Goal: Communication & Community: Connect with others

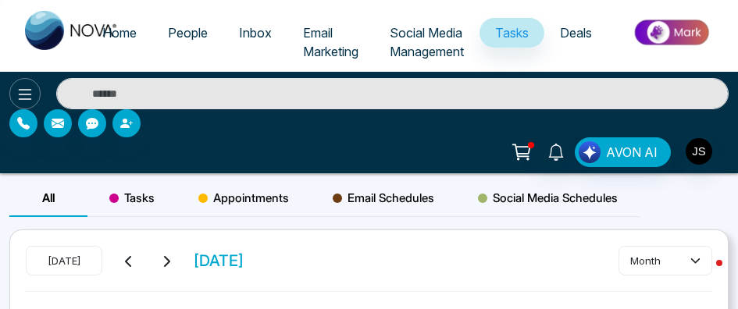
click at [26, 102] on icon at bounding box center [25, 94] width 19 height 19
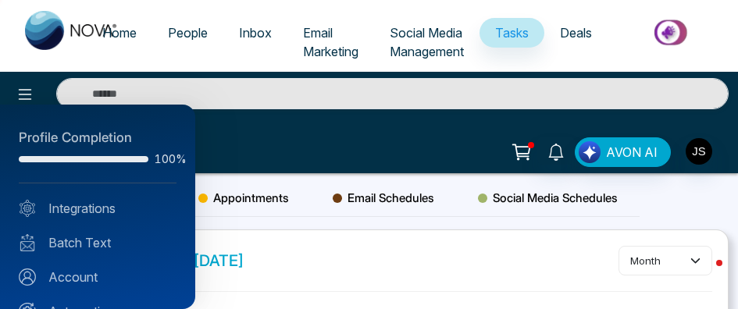
click at [312, 40] on div at bounding box center [369, 154] width 738 height 309
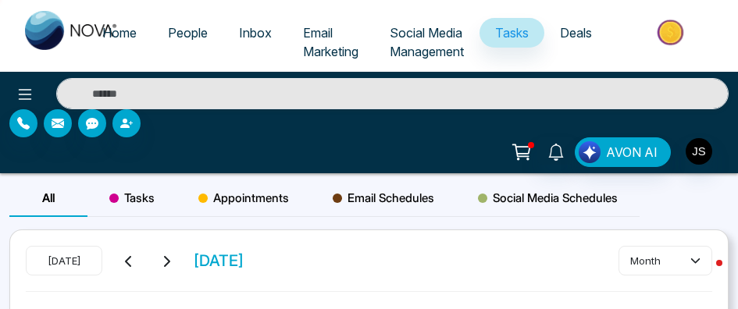
click at [312, 36] on span "Email Marketing" at bounding box center [330, 42] width 55 height 34
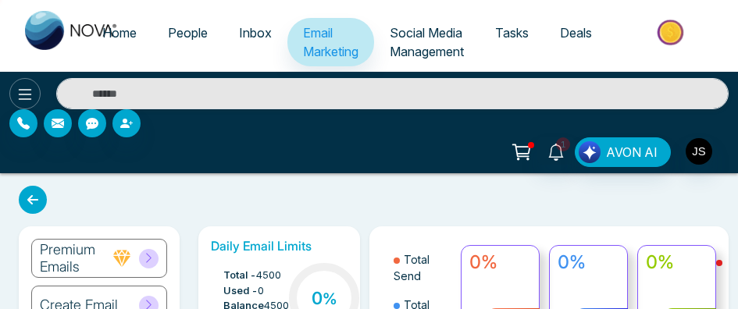
click at [21, 91] on icon at bounding box center [25, 94] width 19 height 19
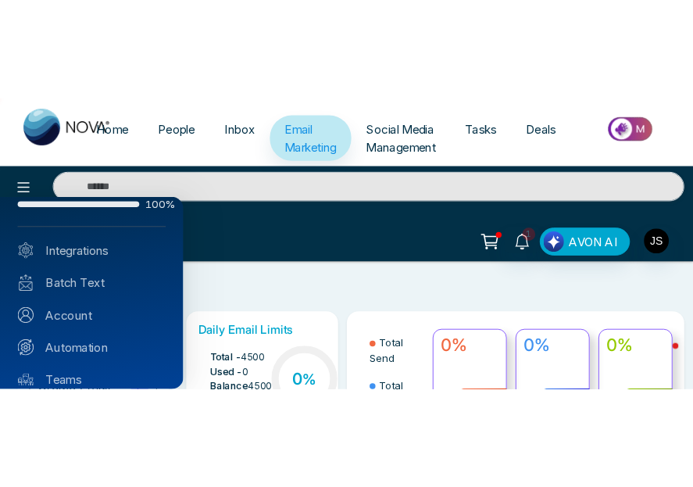
scroll to position [52, 0]
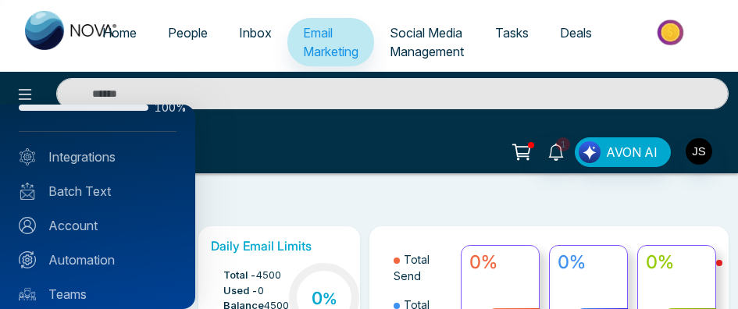
click at [91, 207] on div "Profile Completion 100% Integrations Batch Text Account Automation Teams AVON A…" at bounding box center [97, 207] width 195 height 205
click at [88, 227] on link "Account" at bounding box center [98, 225] width 158 height 19
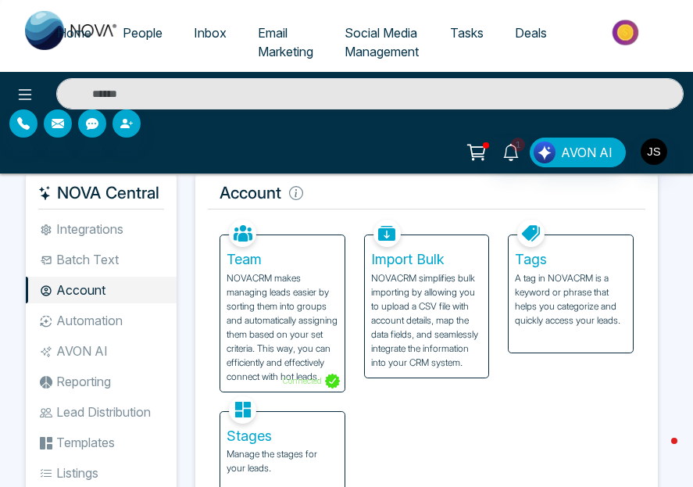
scroll to position [11, 0]
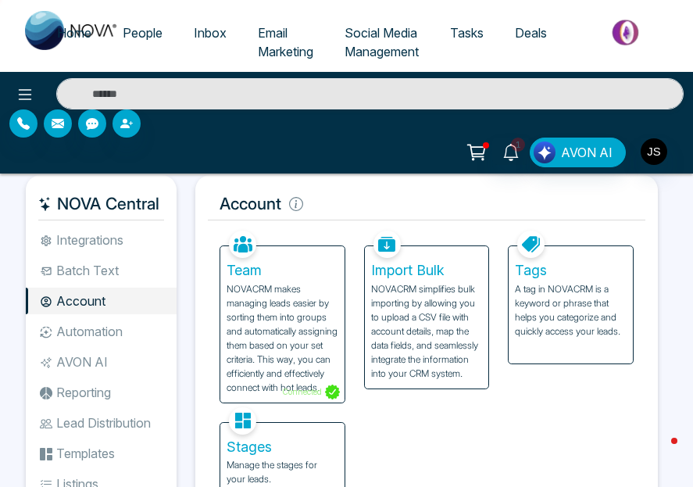
click at [302, 351] on p "NOVACRM makes managing leads easier by sorting them into groups and automatical…" at bounding box center [283, 338] width 112 height 112
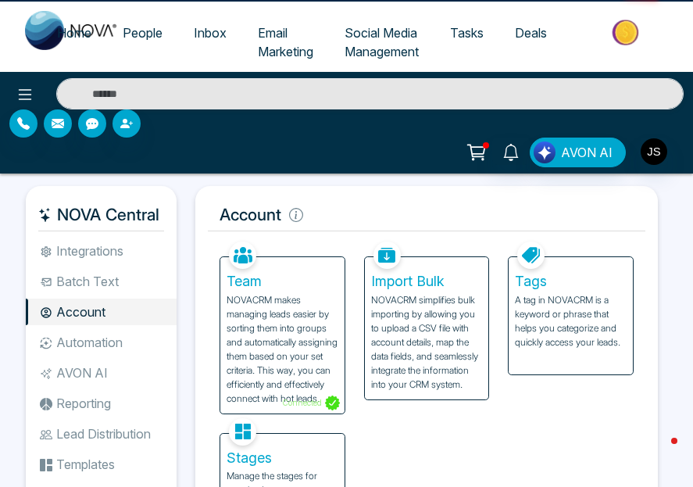
scroll to position [1, 0]
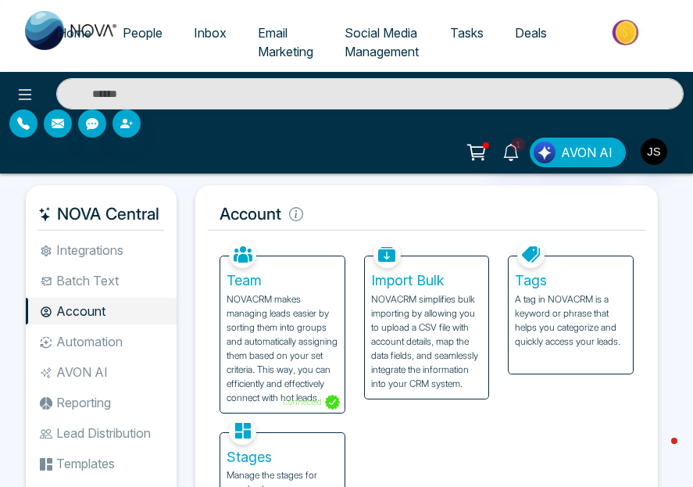
click at [316, 323] on p "NOVACRM makes managing leads easier by sorting them into groups and automatical…" at bounding box center [283, 348] width 112 height 112
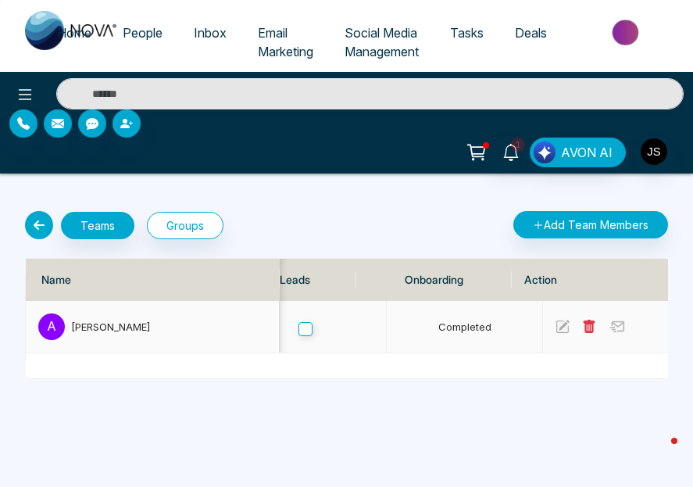
scroll to position [0, 1023]
click at [543, 324] on td at bounding box center [621, 327] width 156 height 52
click at [543, 327] on td at bounding box center [621, 327] width 156 height 52
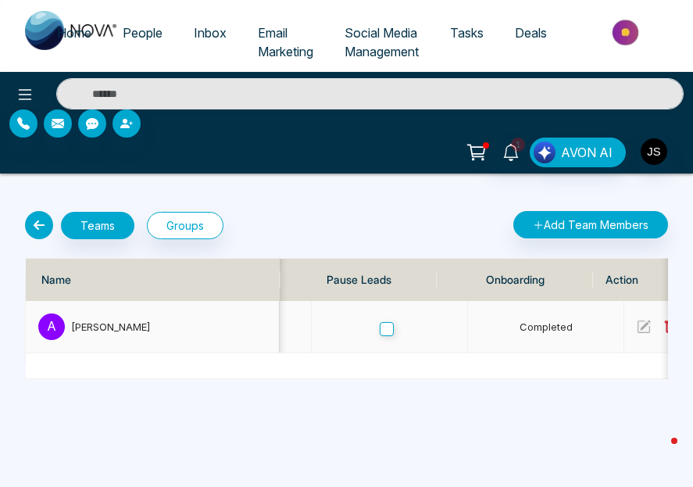
scroll to position [0, 0]
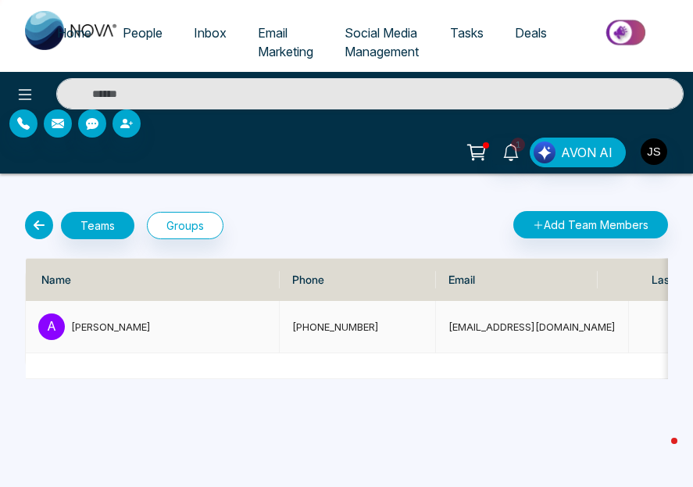
click at [125, 323] on div "[PERSON_NAME]" at bounding box center [168, 327] width 195 height 16
click at [333, 338] on td "[PHONE_NUMBER]" at bounding box center [358, 327] width 156 height 52
click at [51, 323] on p "A" at bounding box center [51, 326] width 27 height 27
click at [160, 326] on div "[PERSON_NAME]" at bounding box center [168, 327] width 195 height 16
click at [502, 157] on link "1" at bounding box center [510, 150] width 37 height 27
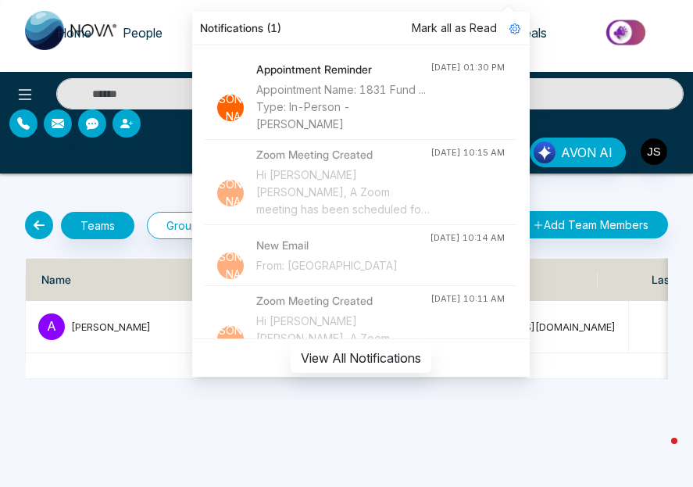
click at [130, 385] on div "Home People Inbox Email Marketing Social Media Management Tasks Deals 1 Notific…" at bounding box center [346, 243] width 693 height 487
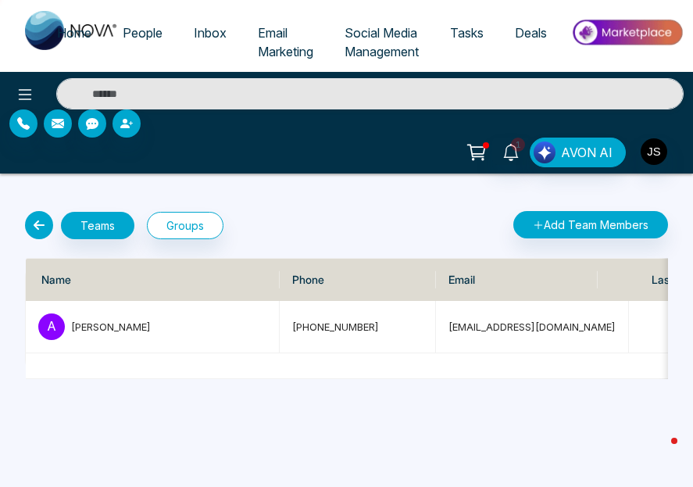
click at [41, 221] on icon at bounding box center [39, 225] width 28 height 28
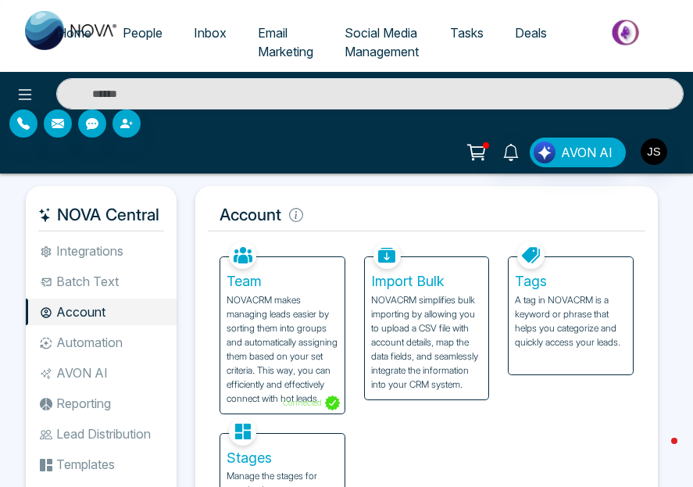
click at [126, 295] on ul "Integrations Batch Text Account Automation AVON AI Reporting Lead Distribution …" at bounding box center [101, 407] width 151 height 341
click at [126, 303] on li "Account" at bounding box center [101, 311] width 151 height 27
click at [159, 290] on li "Batch Text" at bounding box center [101, 281] width 151 height 27
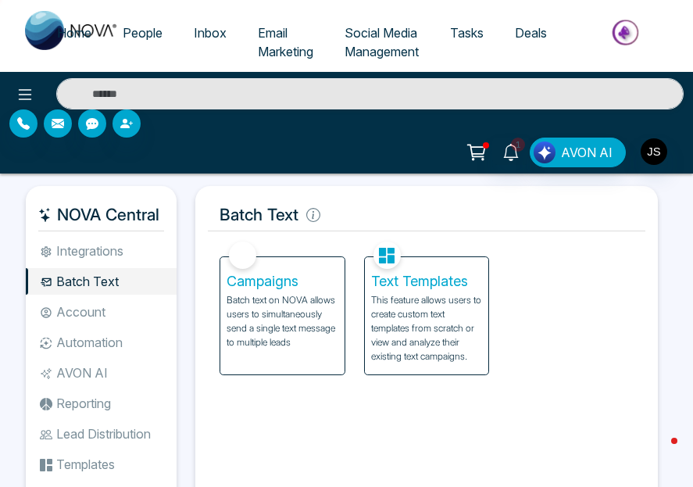
click at [166, 256] on li "Integrations" at bounding box center [101, 250] width 151 height 27
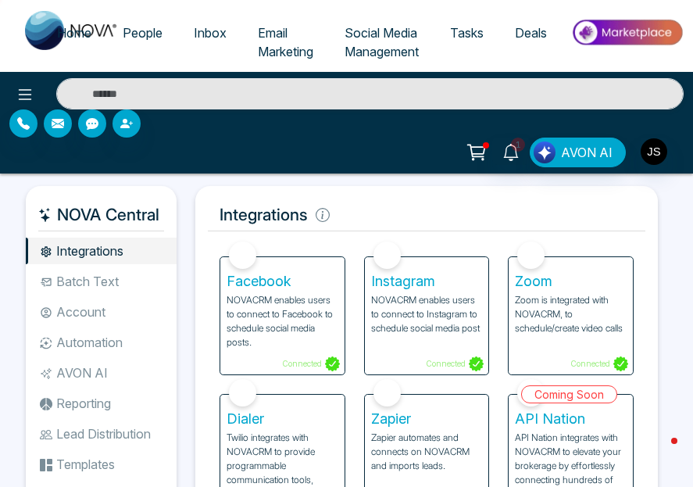
click at [110, 245] on li "Integrations" at bounding box center [101, 250] width 151 height 27
click at [91, 264] on ul "Integrations Batch Text Account Automation AVON AI Reporting Lead Distribution …" at bounding box center [101, 407] width 151 height 341
click at [91, 268] on li "Batch Text" at bounding box center [101, 281] width 151 height 27
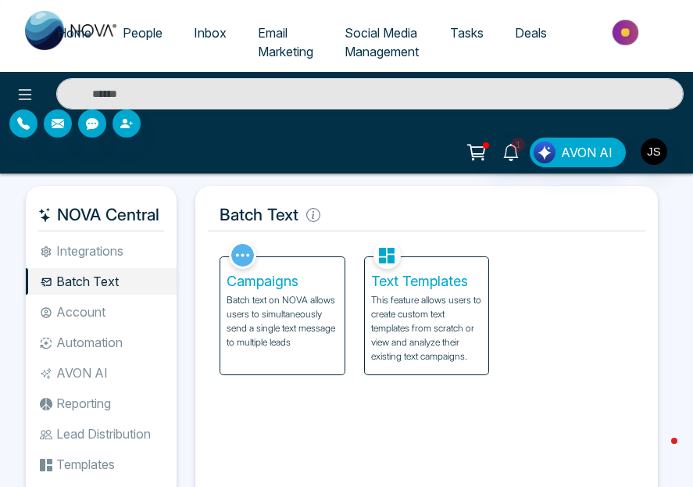
click at [102, 316] on li "Account" at bounding box center [101, 311] width 151 height 27
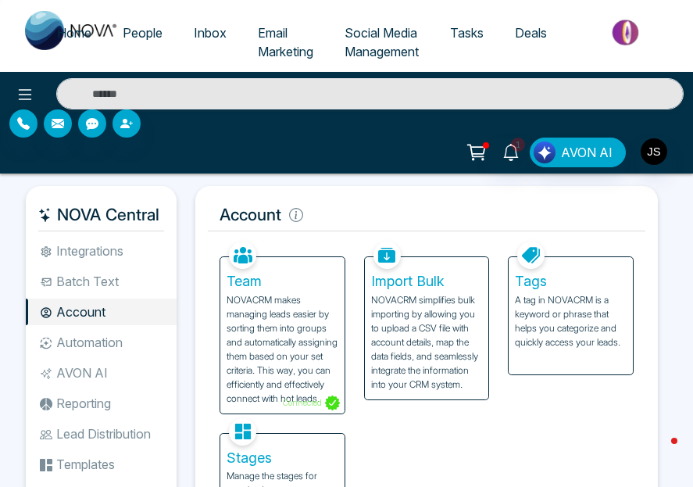
click at [166, 296] on ul "Integrations Batch Text Account Automation AVON AI Reporting Lead Distribution …" at bounding box center [101, 407] width 151 height 341
click at [166, 284] on li "Batch Text" at bounding box center [101, 281] width 151 height 27
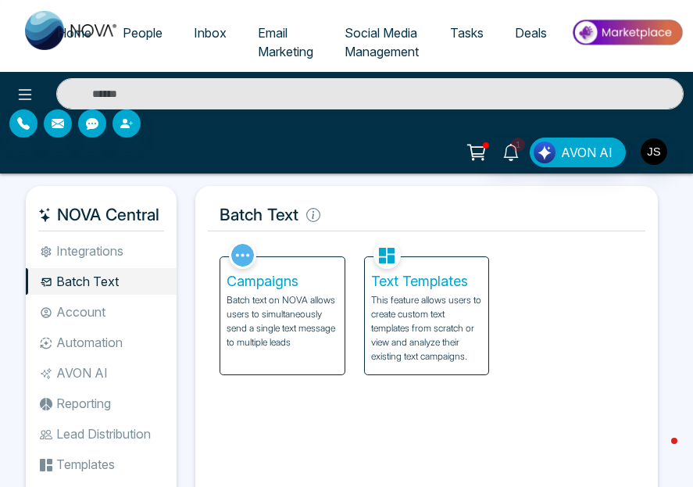
click at [100, 234] on div "NOVA Central Integrations Batch Text Account Automation AVON AI Reporting Lead …" at bounding box center [101, 394] width 151 height 417
click at [91, 252] on li "Integrations" at bounding box center [101, 250] width 151 height 27
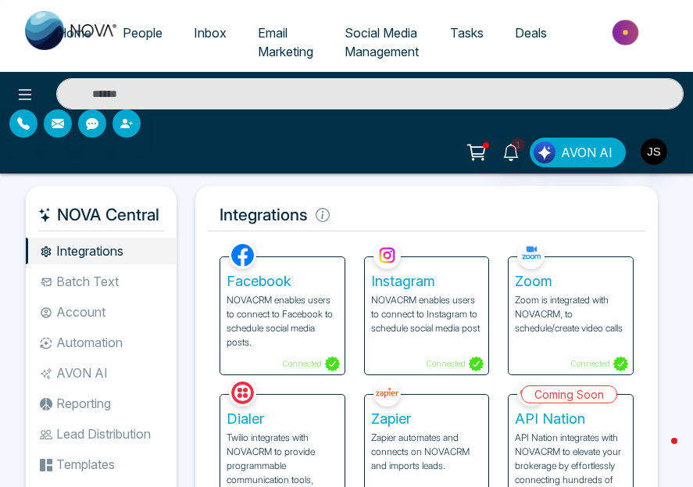
click at [94, 340] on li "Automation" at bounding box center [101, 342] width 151 height 27
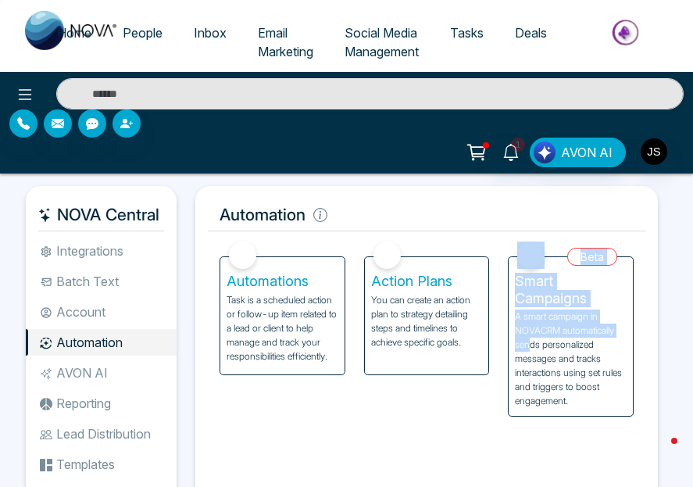
drag, startPoint x: 529, startPoint y: 347, endPoint x: 484, endPoint y: 370, distance: 50.0
click at [484, 370] on div "Automations Task is a scheduled action or follow-up item related to a lead or c…" at bounding box center [426, 326] width 433 height 179
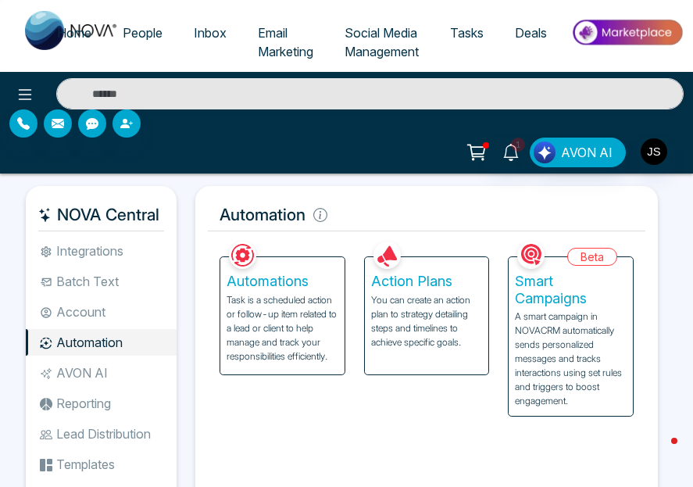
click at [303, 338] on p "Task is a scheduled action or follow-up item related to a lead or client to hel…" at bounding box center [283, 328] width 112 height 70
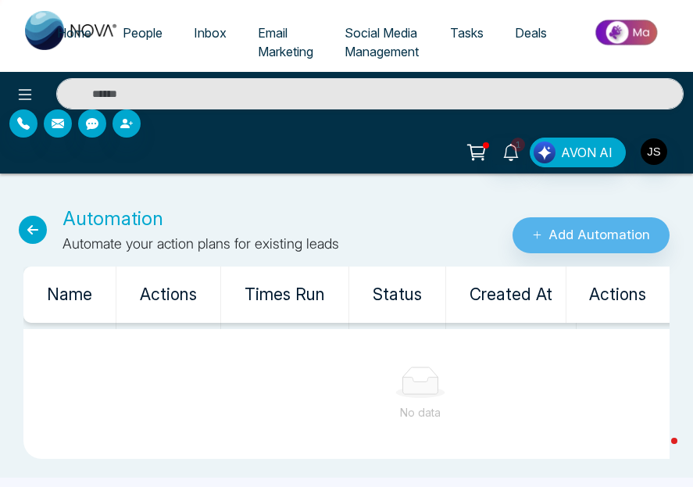
click at [30, 234] on icon at bounding box center [33, 230] width 28 height 28
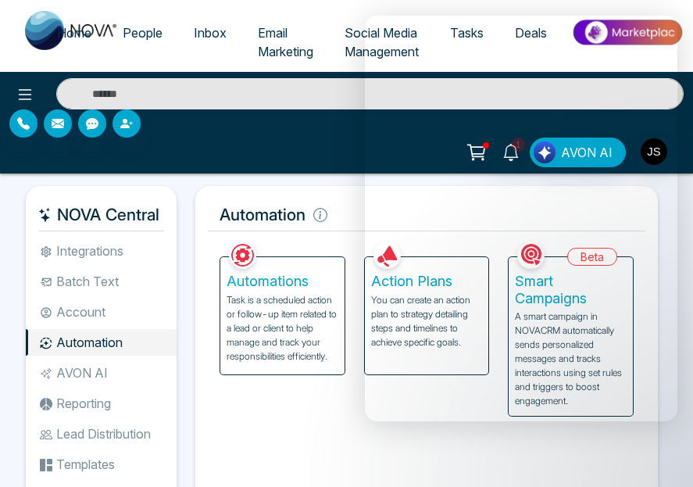
click at [32, 30] on img at bounding box center [72, 30] width 94 height 39
select select "*"
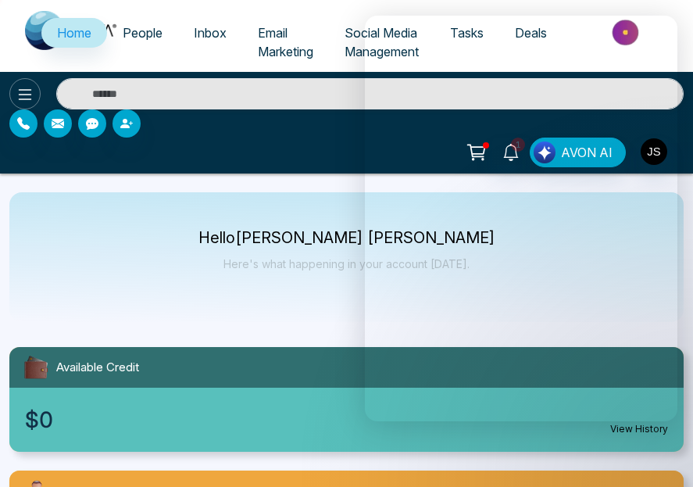
click at [20, 97] on icon at bounding box center [25, 94] width 19 height 19
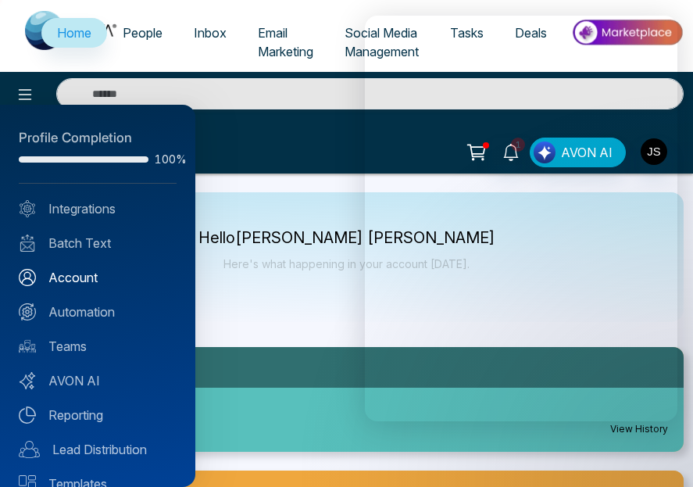
click at [75, 275] on link "Account" at bounding box center [98, 277] width 158 height 19
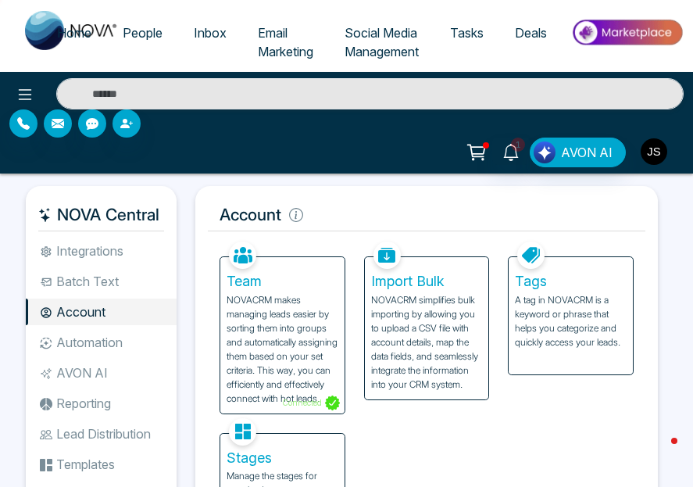
click at [655, 144] on img "button" at bounding box center [654, 151] width 27 height 27
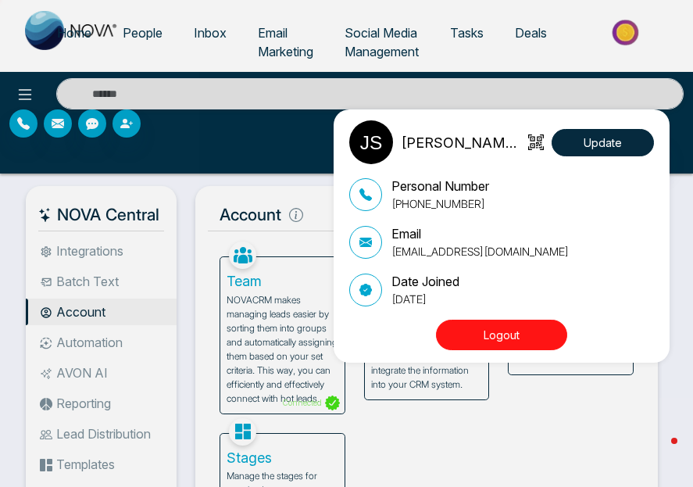
click at [455, 182] on p "Personal Number" at bounding box center [440, 186] width 98 height 19
click at [418, 238] on p "Email" at bounding box center [479, 233] width 177 height 19
click at [417, 288] on p "Date Joined" at bounding box center [425, 281] width 68 height 19
click at [367, 140] on img at bounding box center [371, 142] width 44 height 44
click at [427, 143] on p "[PERSON_NAME] [PERSON_NAME]" at bounding box center [462, 142] width 123 height 21
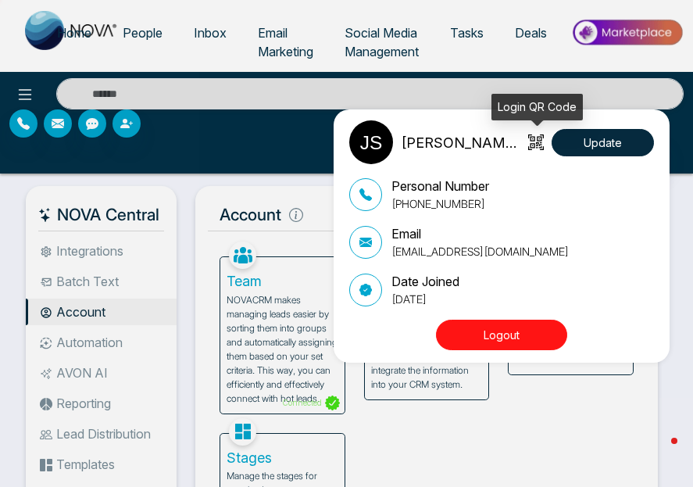
click at [535, 143] on icon at bounding box center [535, 143] width 10 height 10
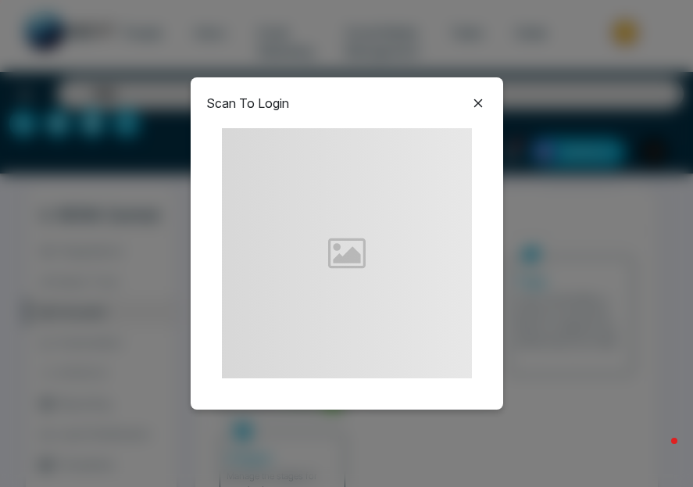
click at [569, 143] on div "Scan To Login" at bounding box center [346, 243] width 693 height 487
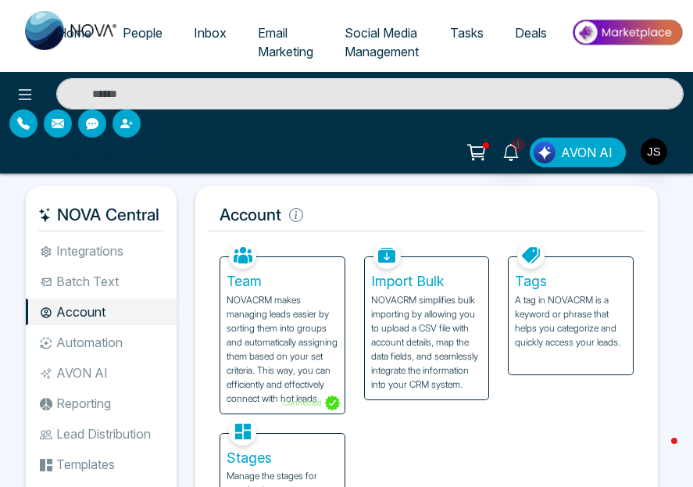
click at [580, 148] on span "AVON AI" at bounding box center [587, 152] width 52 height 19
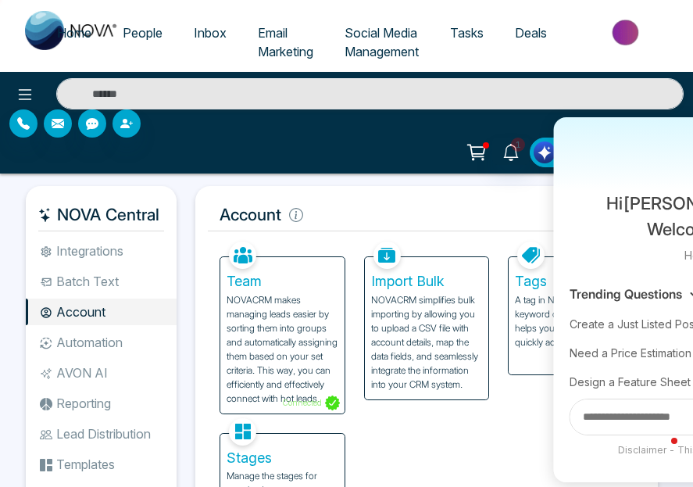
click at [580, 148] on div "Hi [PERSON_NAME] [PERSON_NAME] Welcome to AVON AI - Beta How can I help you [DA…" at bounding box center [581, 152] width 102 height 30
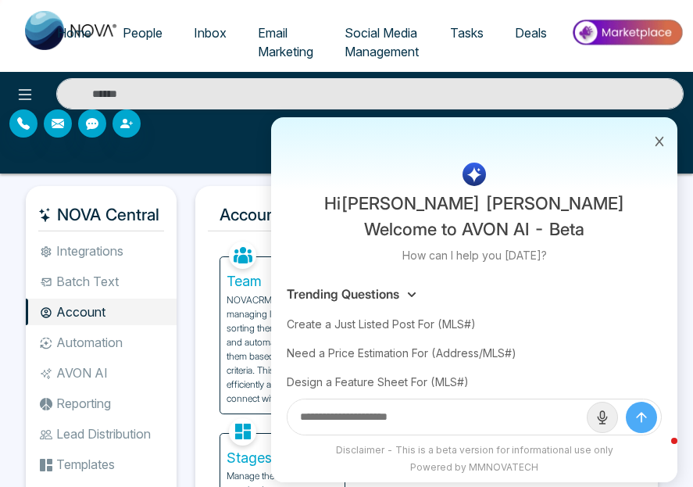
click at [658, 134] on button at bounding box center [659, 140] width 20 height 30
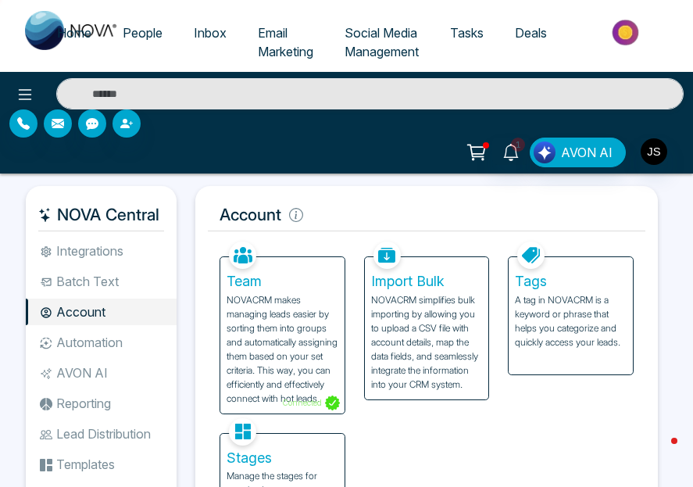
click at [628, 24] on img at bounding box center [626, 32] width 113 height 35
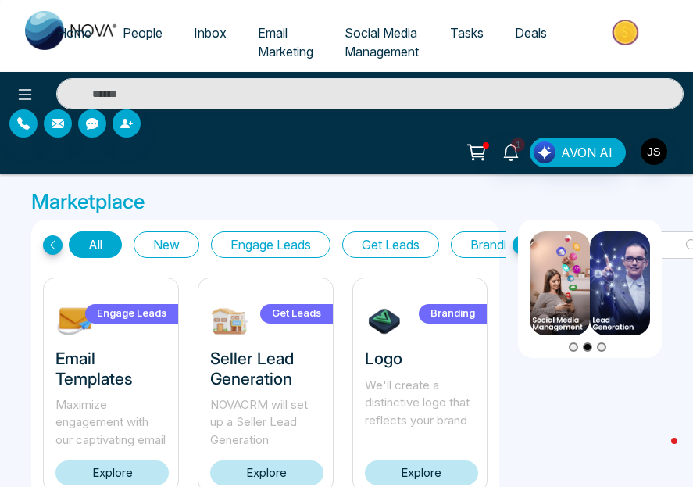
click at [649, 173] on div "1 AVON AI" at bounding box center [346, 123] width 693 height 102
click at [649, 163] on img "button" at bounding box center [654, 151] width 27 height 27
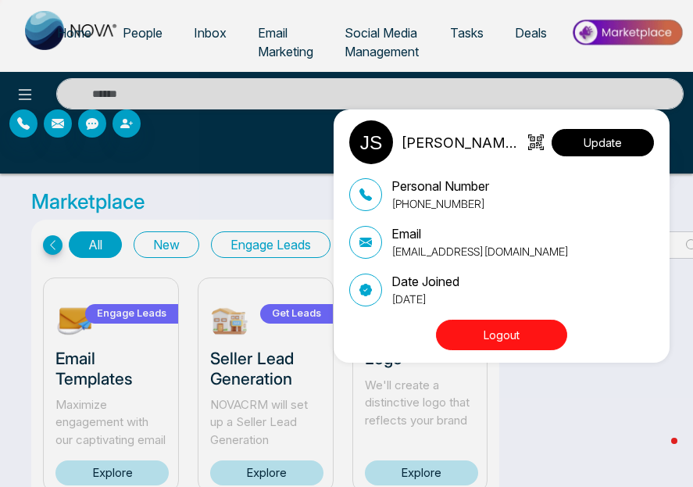
click at [584, 142] on button "Update" at bounding box center [603, 142] width 102 height 27
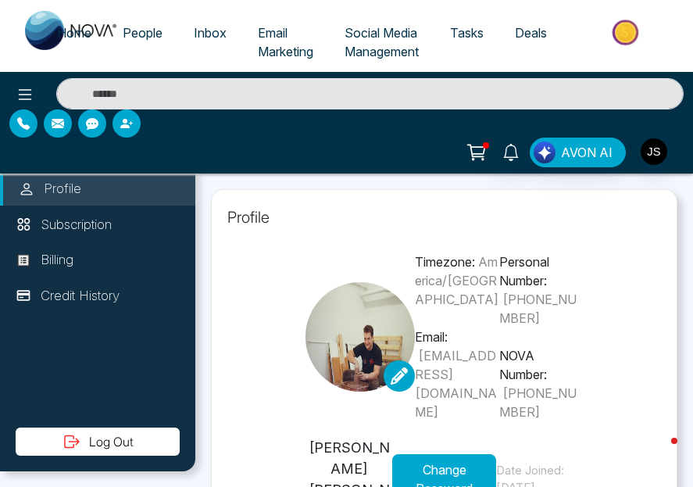
type input "**********"
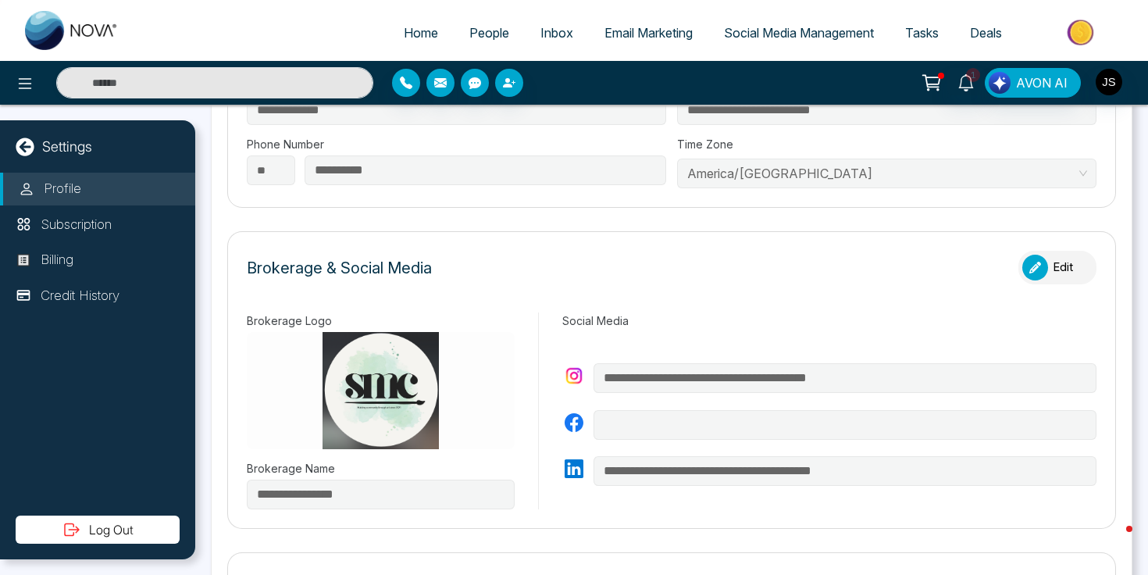
scroll to position [367, 0]
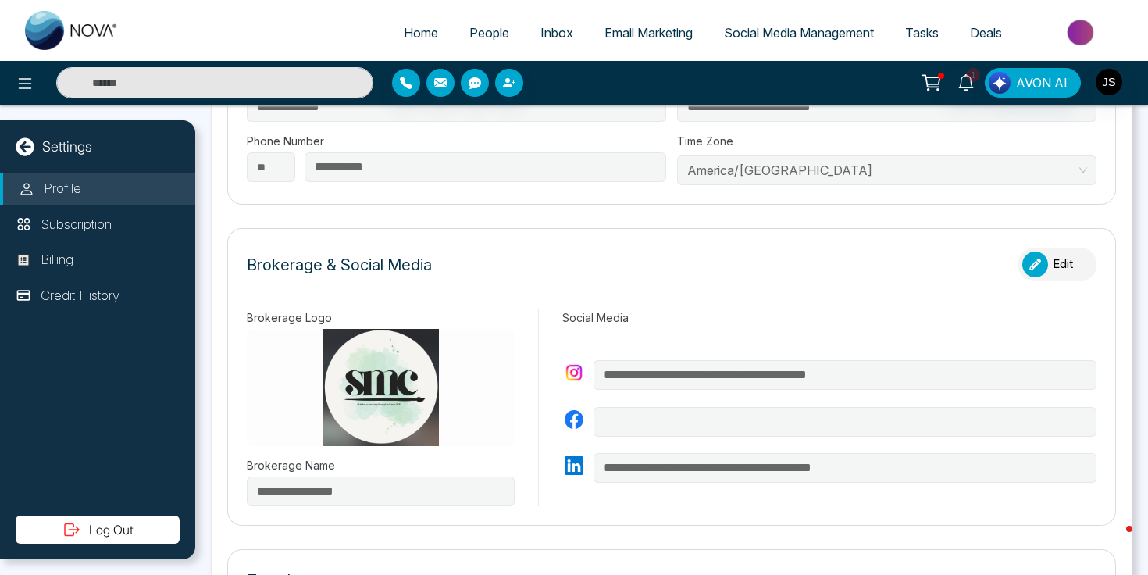
click at [358, 395] on img at bounding box center [381, 387] width 268 height 117
click at [1026, 267] on div "button" at bounding box center [1036, 265] width 26 height 26
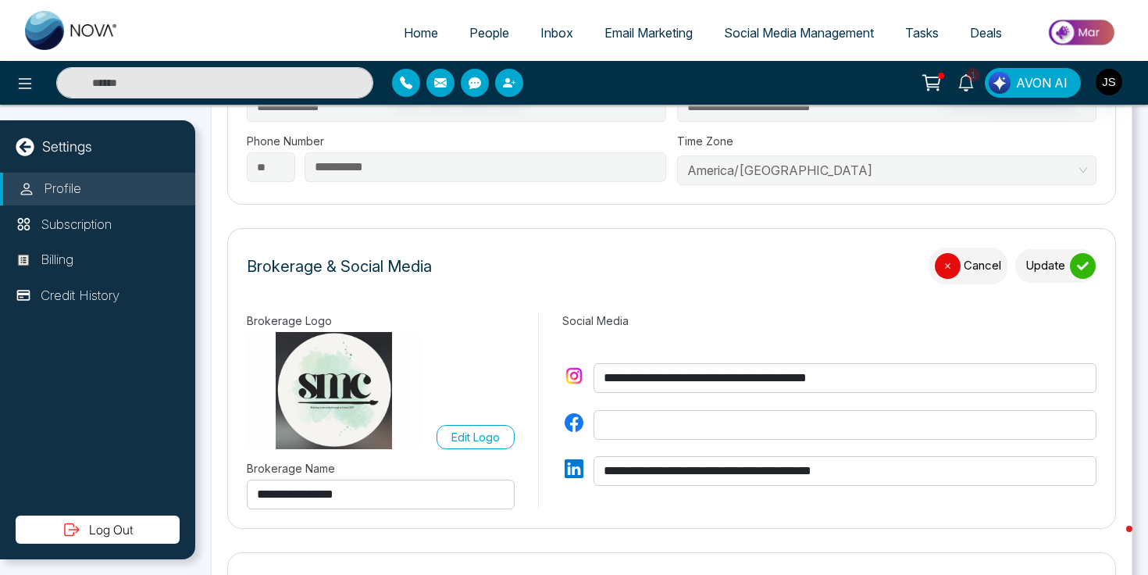
click at [452, 434] on p "Edit Logo" at bounding box center [476, 437] width 48 height 16
click at [0, 0] on input "Edit Logo" at bounding box center [0, 0] width 0 height 0
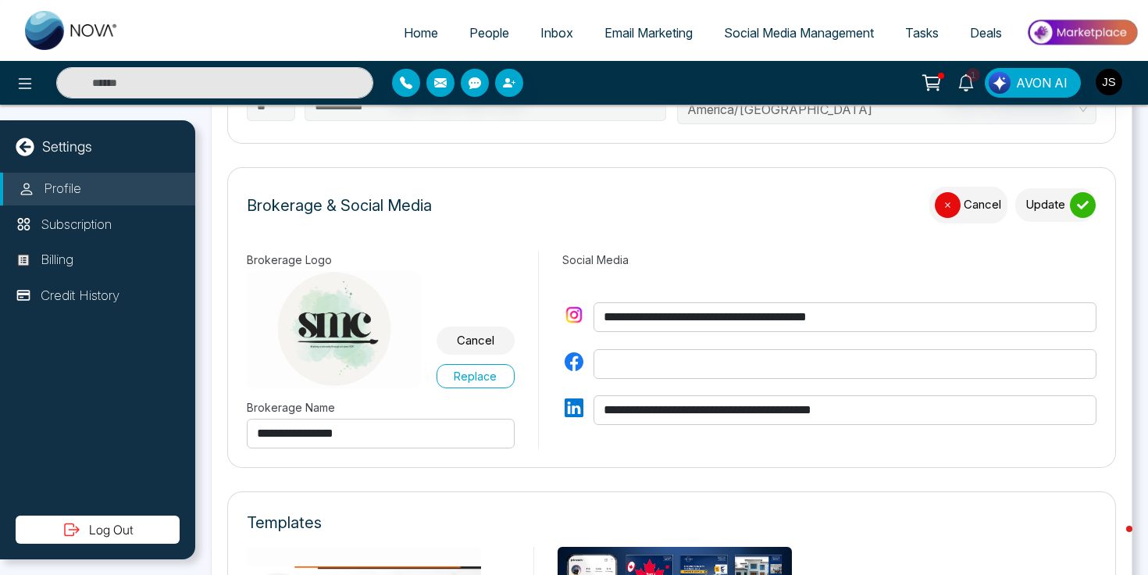
scroll to position [430, 0]
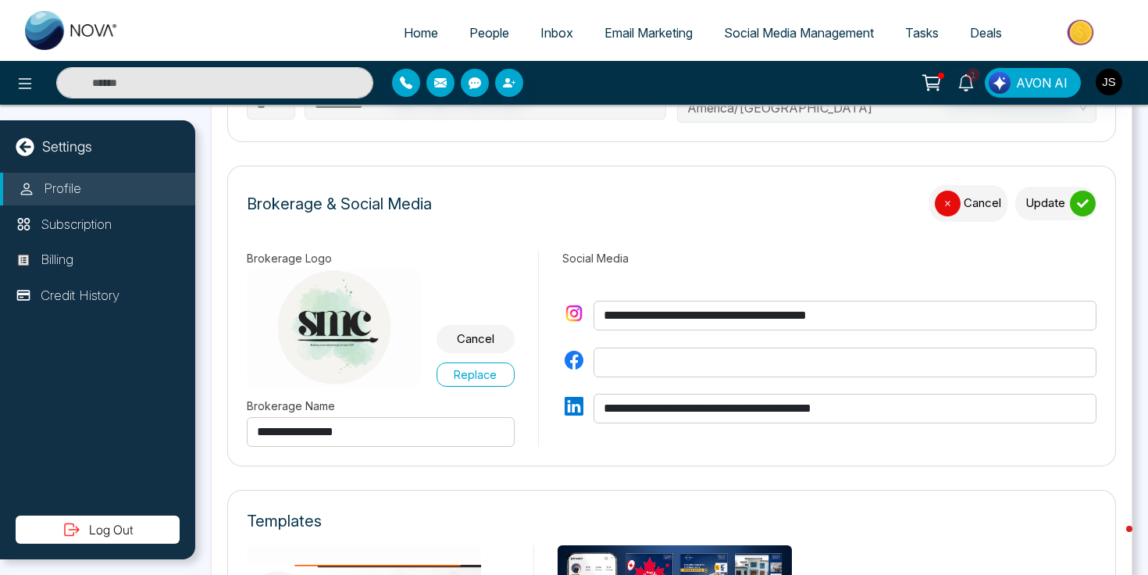
click at [1061, 202] on button "Update" at bounding box center [1056, 204] width 81 height 34
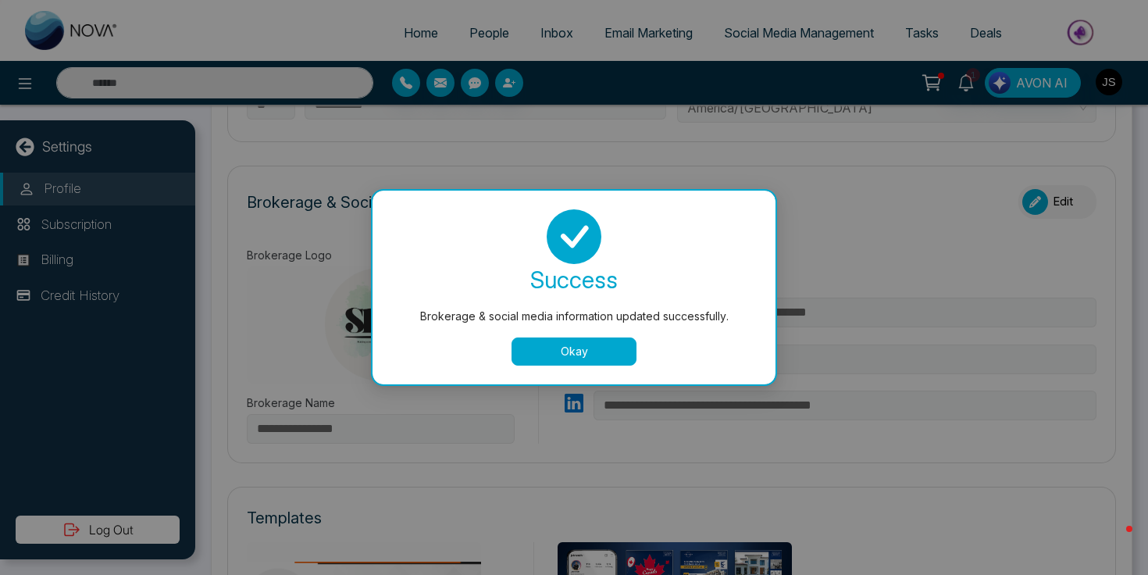
click at [616, 352] on button "Okay" at bounding box center [574, 351] width 125 height 28
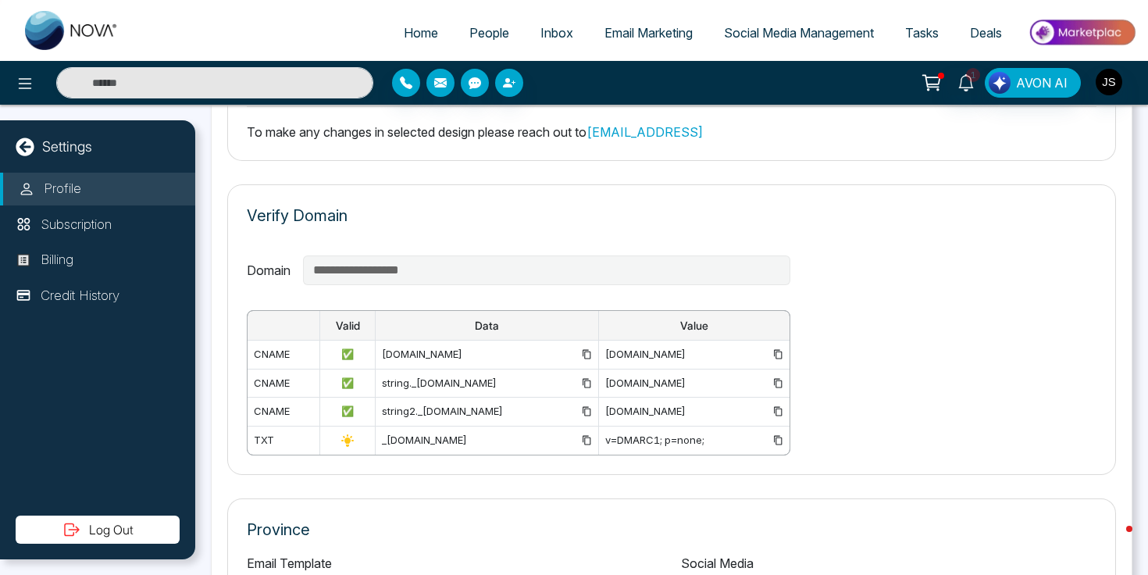
scroll to position [1026, 0]
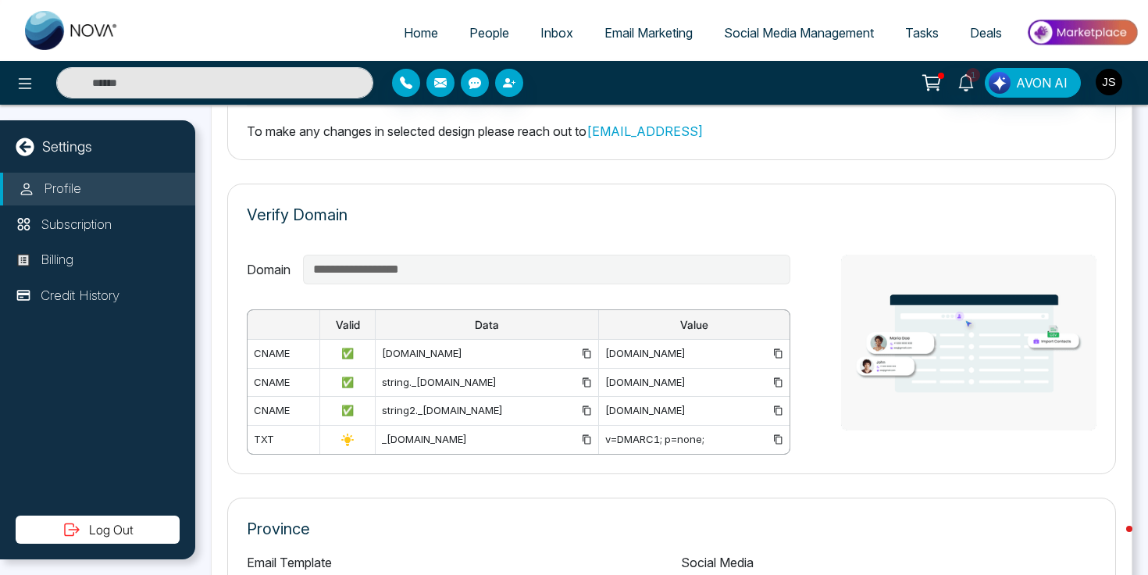
click at [621, 443] on div "v=DMARC1; p=none;" at bounding box center [693, 440] width 177 height 16
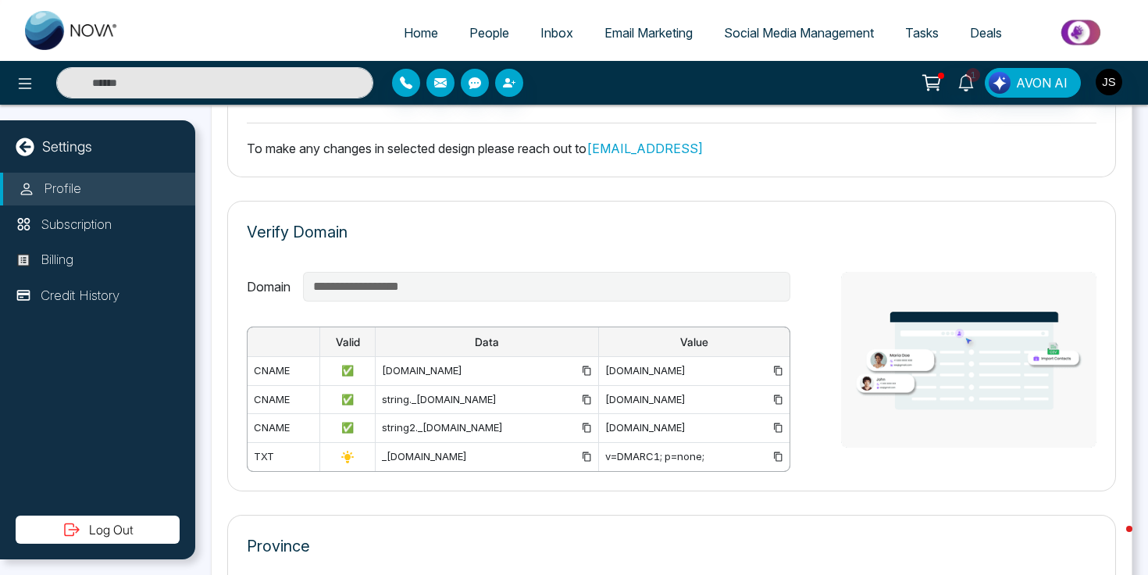
click at [488, 392] on div "string._[DOMAIN_NAME]" at bounding box center [487, 400] width 210 height 16
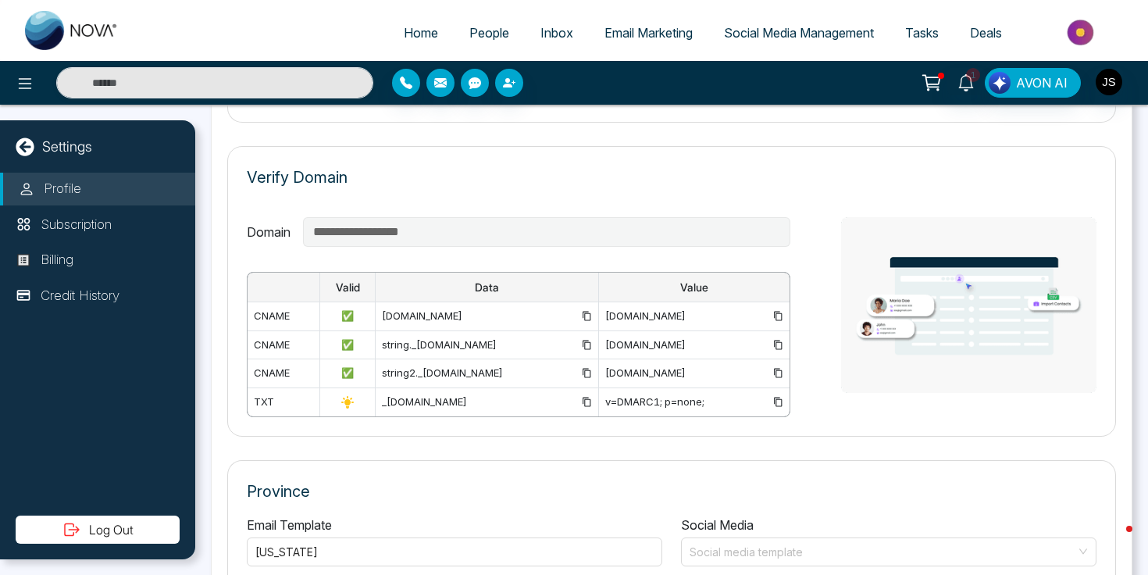
scroll to position [1062, 0]
click at [465, 387] on td "string2._[DOMAIN_NAME]" at bounding box center [487, 375] width 223 height 29
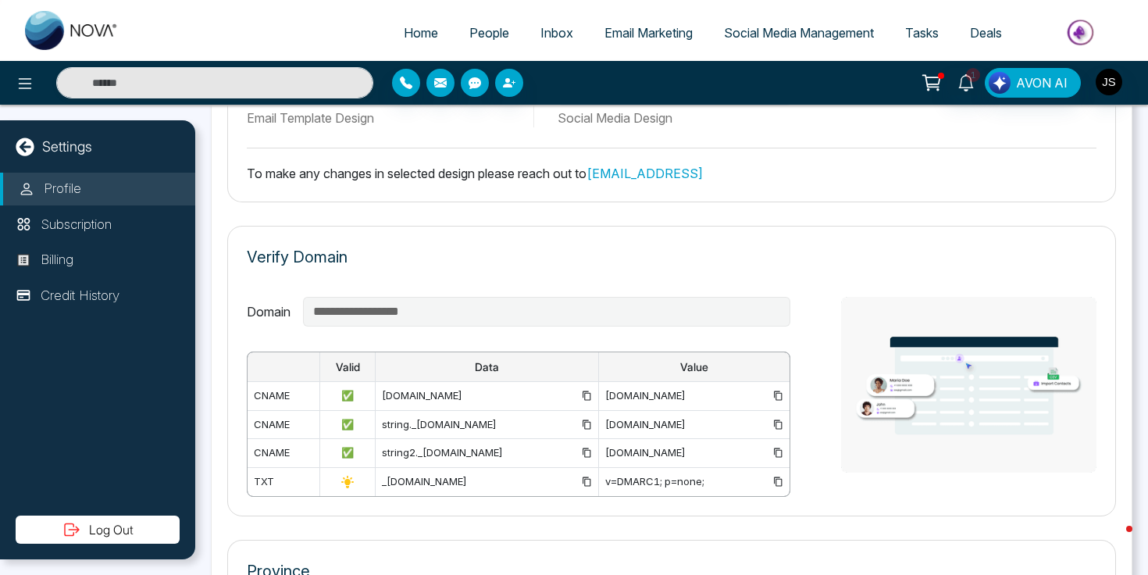
scroll to position [965, 0]
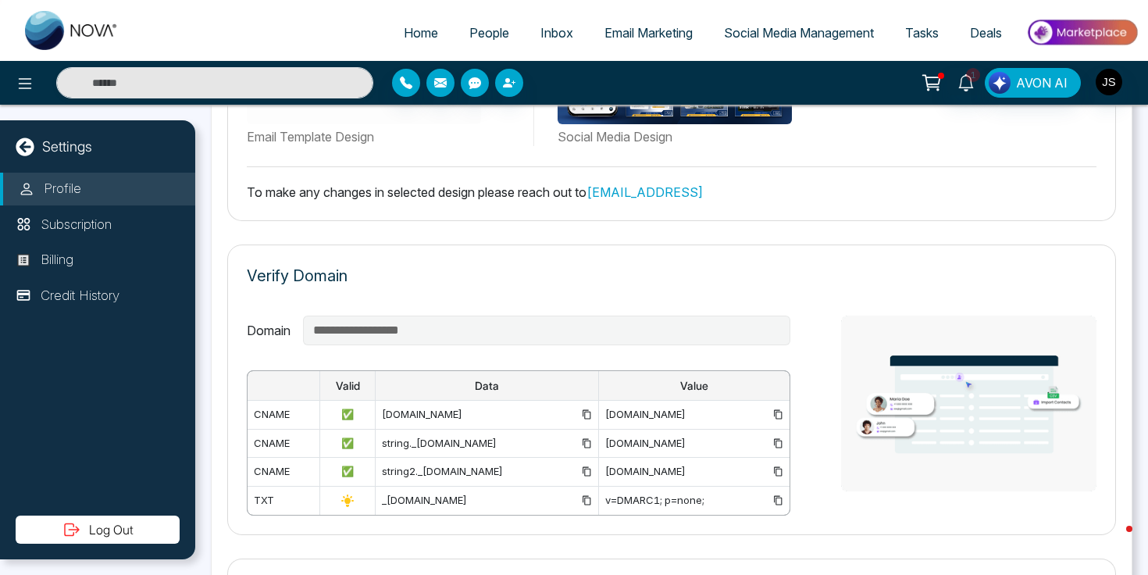
click at [567, 256] on div "**********" at bounding box center [671, 390] width 889 height 291
click at [320, 403] on td "✅" at bounding box center [347, 415] width 55 height 29
click at [382, 421] on div "[DOMAIN_NAME]" at bounding box center [487, 415] width 210 height 16
click at [382, 467] on div "string2._[DOMAIN_NAME]" at bounding box center [487, 472] width 210 height 16
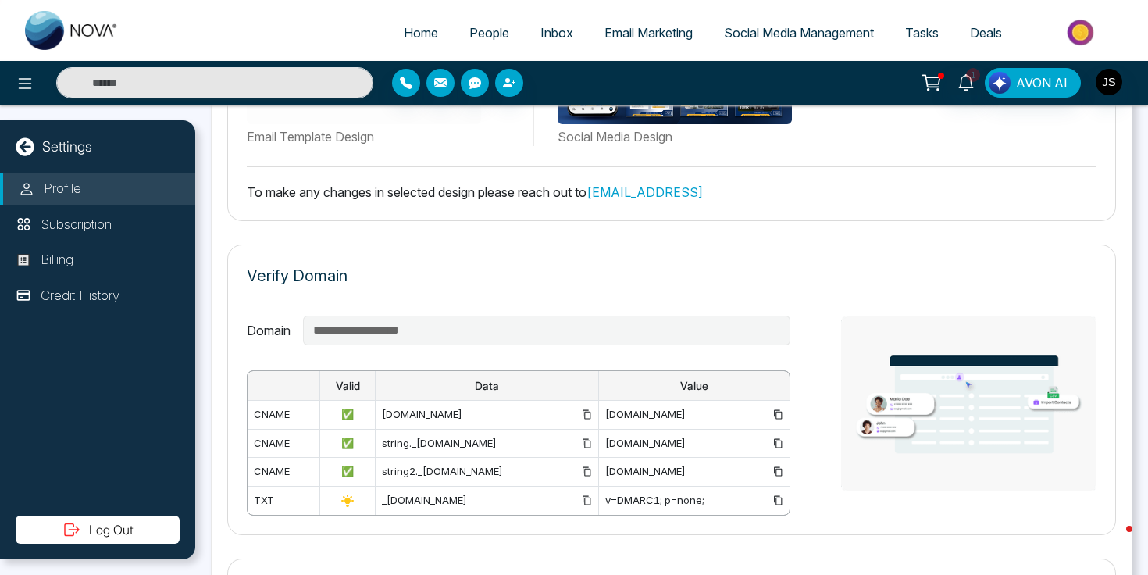
scroll to position [0, 14]
click at [509, 80] on icon "button" at bounding box center [507, 82] width 9 height 9
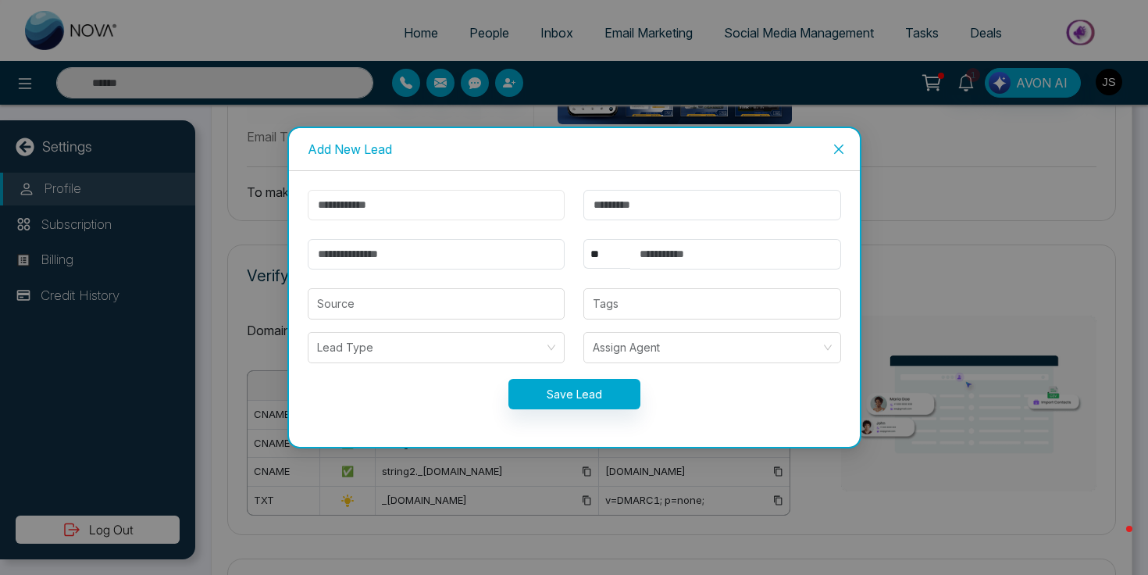
click at [434, 204] on input "text" at bounding box center [437, 205] width 258 height 30
type input "******"
type input "*****"
type input "**********"
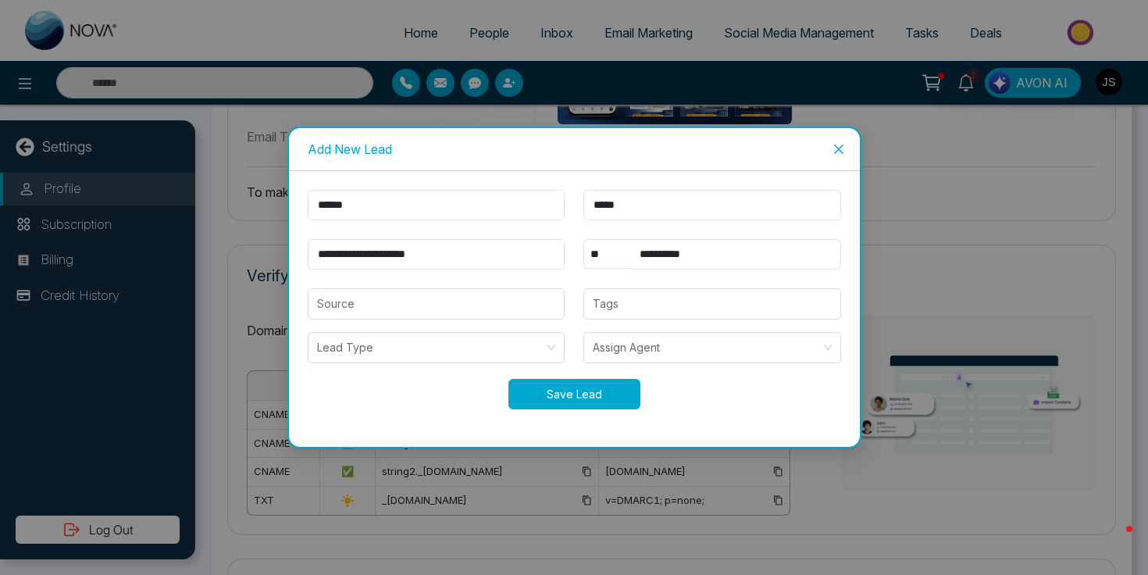
click at [580, 384] on button "Save Lead" at bounding box center [575, 394] width 132 height 30
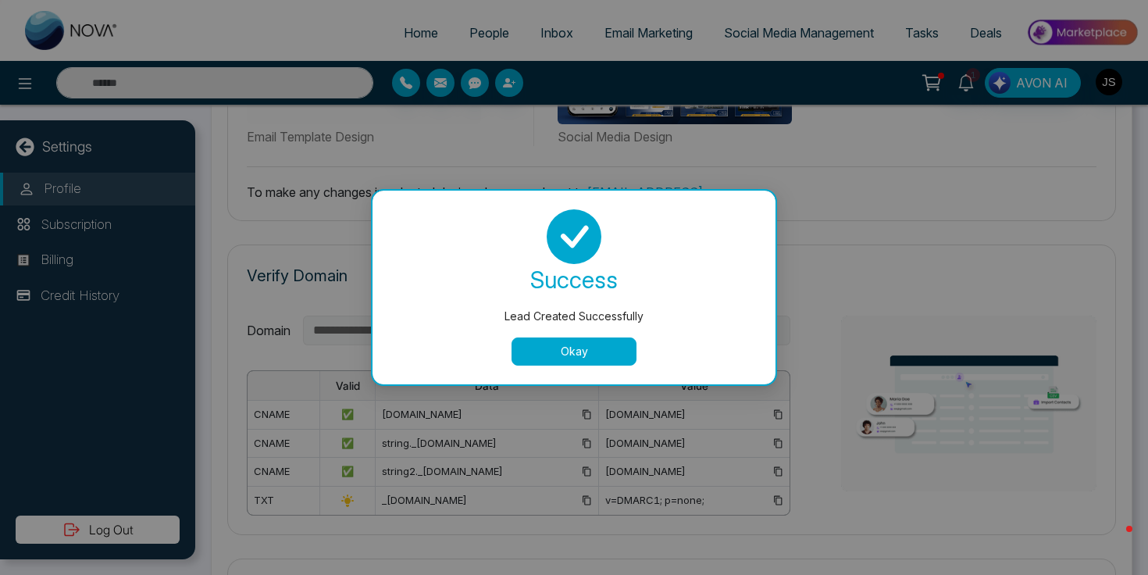
click at [589, 355] on button "Okay" at bounding box center [574, 351] width 125 height 28
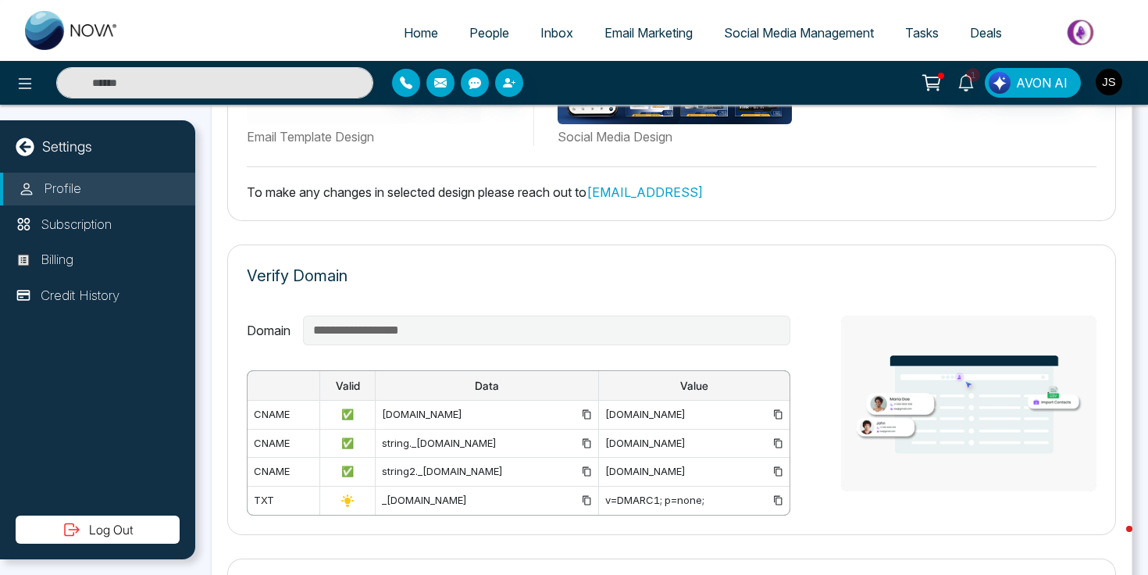
click at [55, 30] on img at bounding box center [72, 30] width 94 height 39
select select "*"
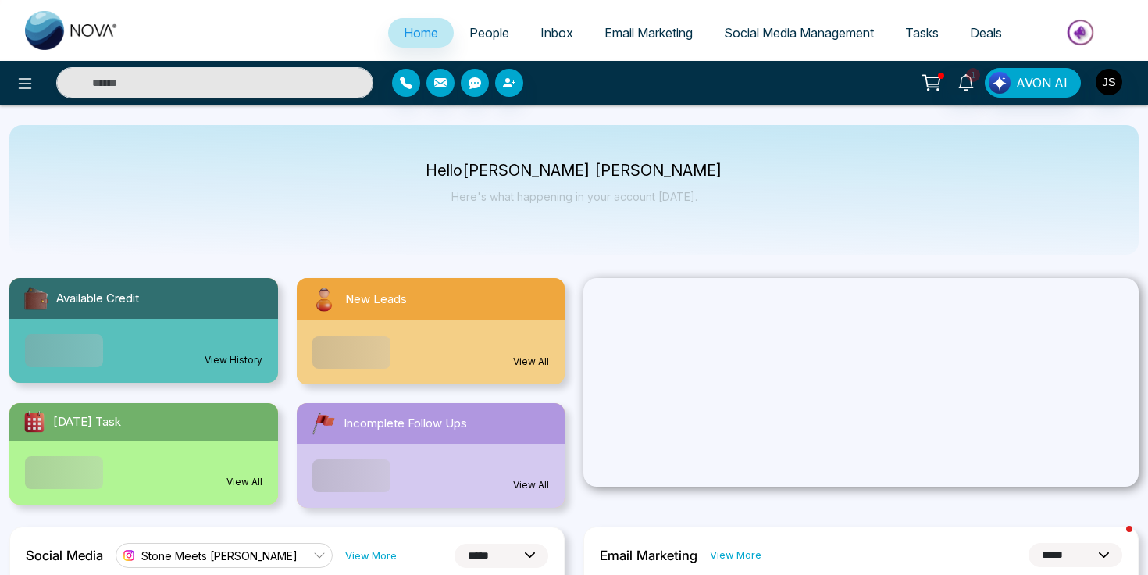
click at [455, 29] on link "People" at bounding box center [489, 33] width 71 height 30
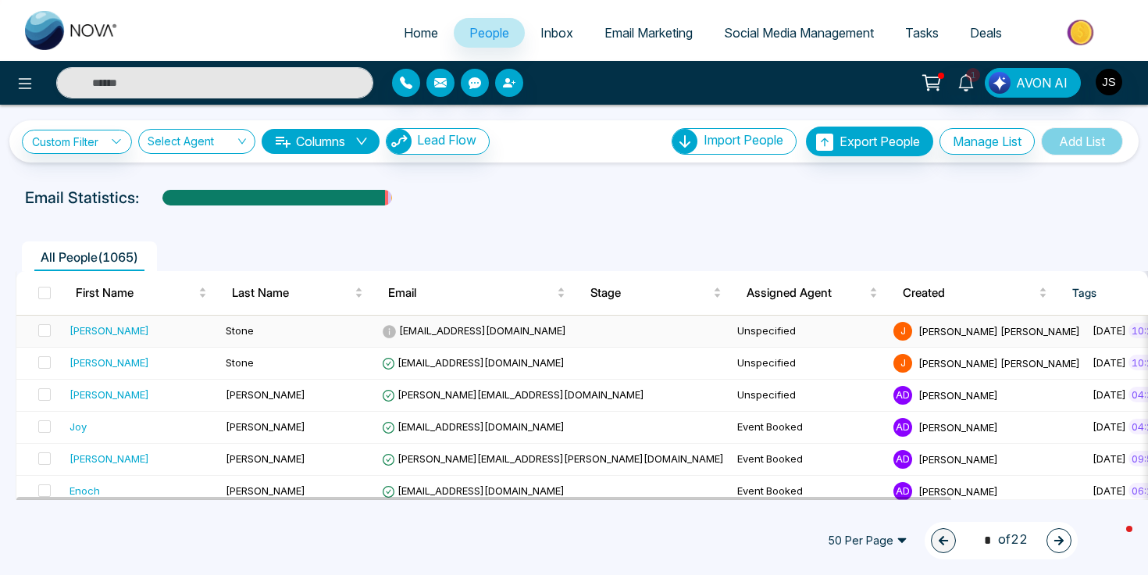
click at [109, 330] on div "[PERSON_NAME]" at bounding box center [142, 331] width 144 height 16
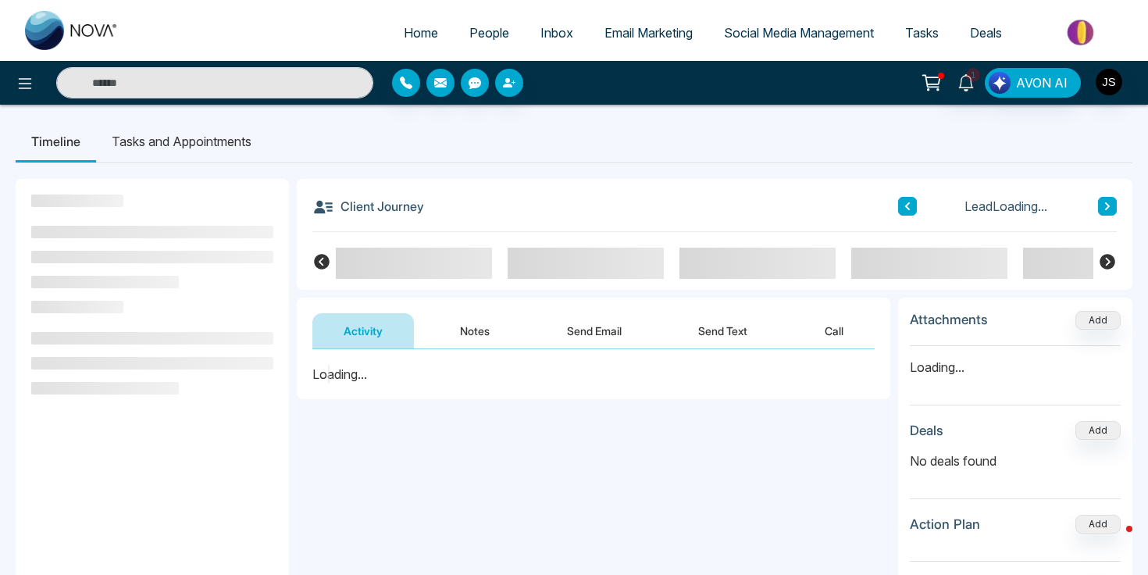
click at [600, 338] on button "Send Email" at bounding box center [594, 330] width 117 height 35
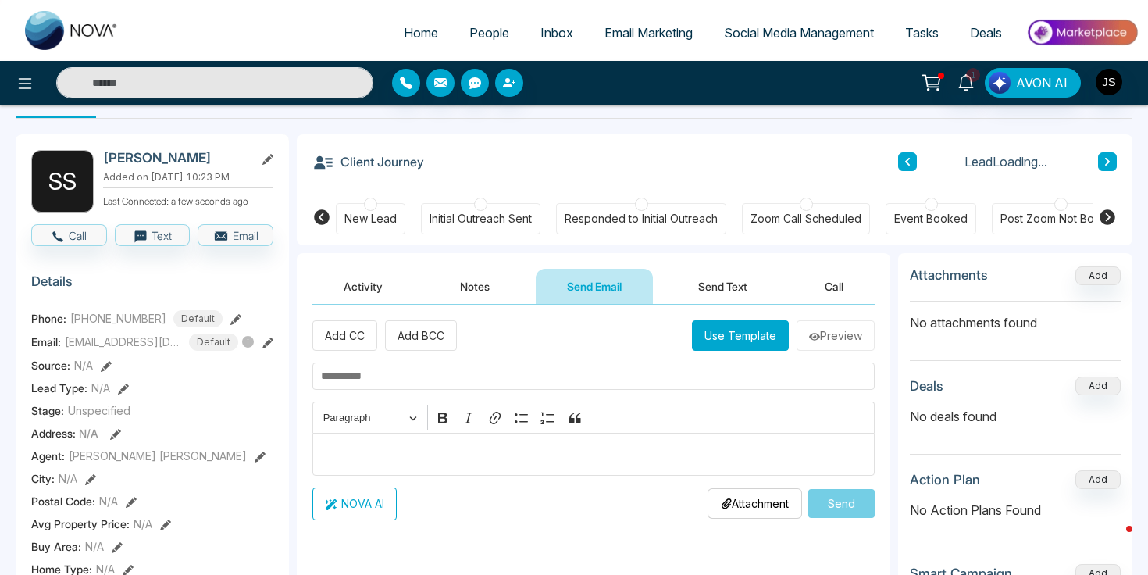
scroll to position [58, 0]
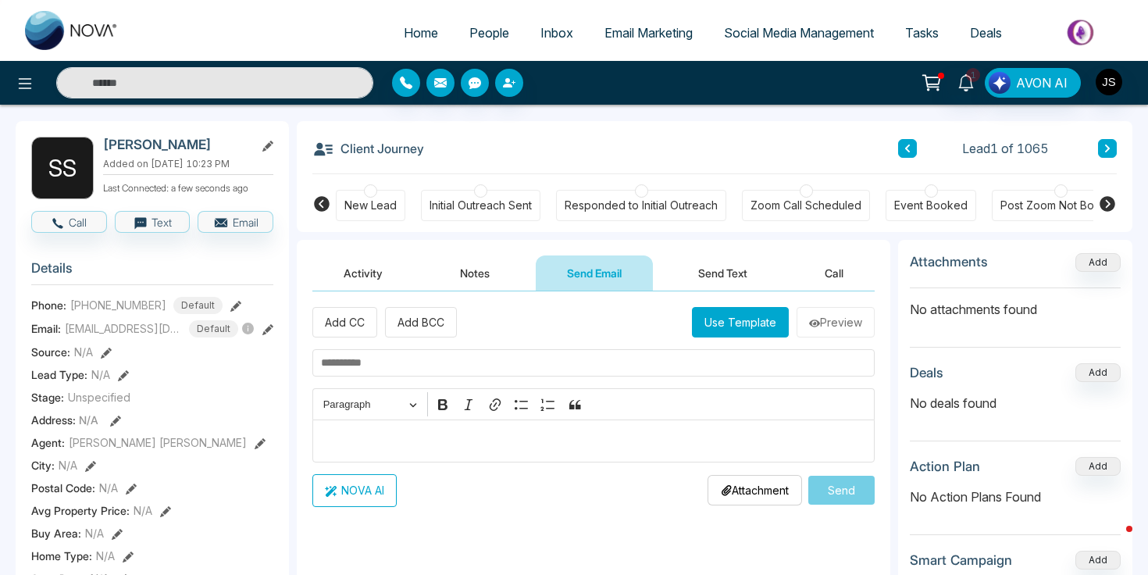
click at [566, 364] on input "text" at bounding box center [593, 362] width 562 height 27
type input "**********"
click at [524, 448] on p "Editor editing area: main" at bounding box center [594, 440] width 546 height 19
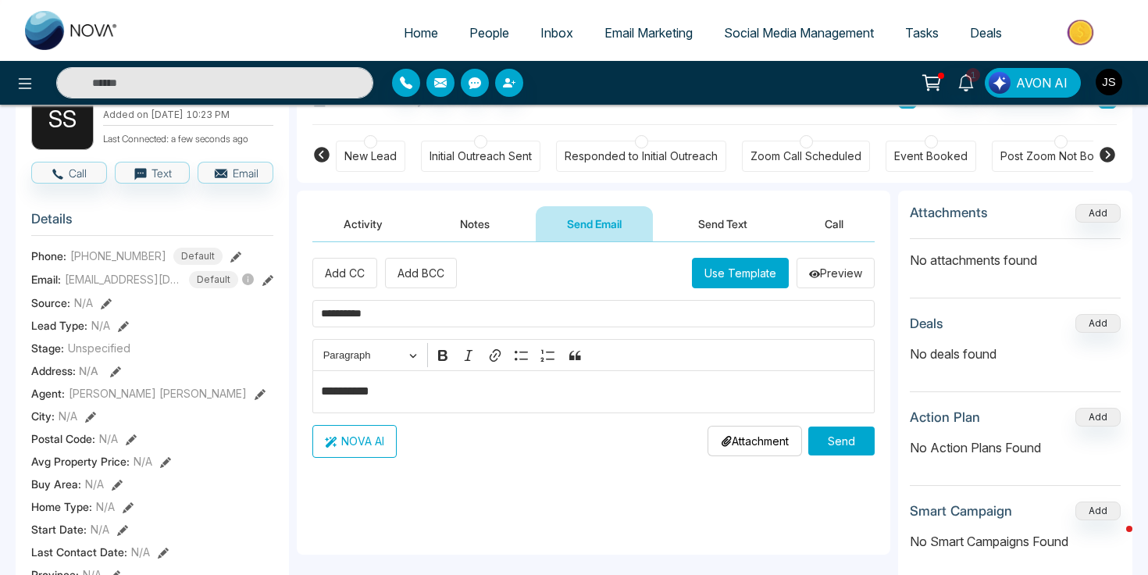
scroll to position [116, 0]
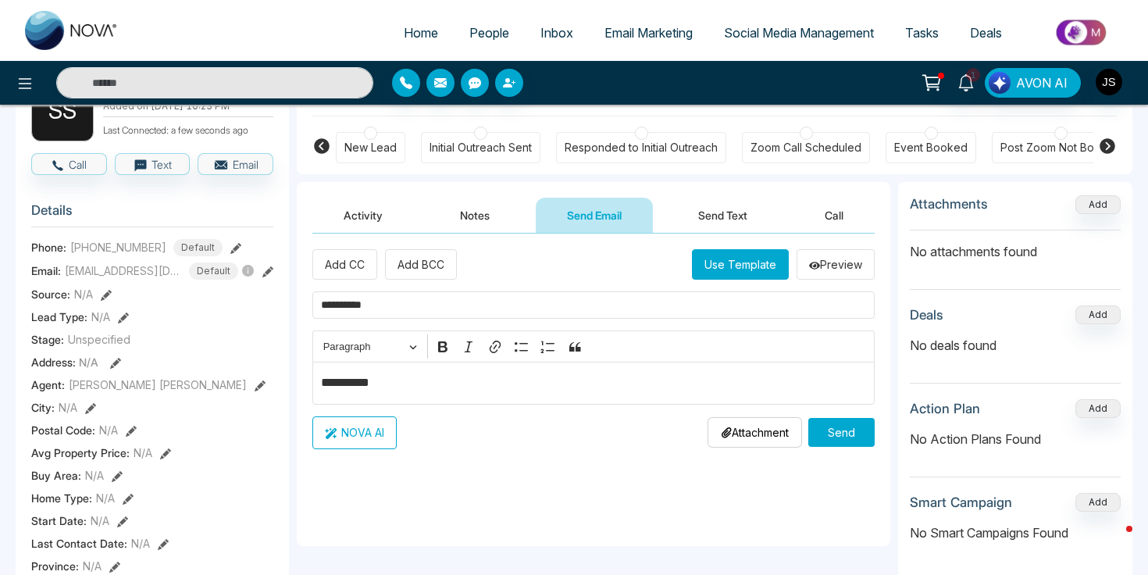
click at [851, 432] on button "Send" at bounding box center [842, 432] width 66 height 29
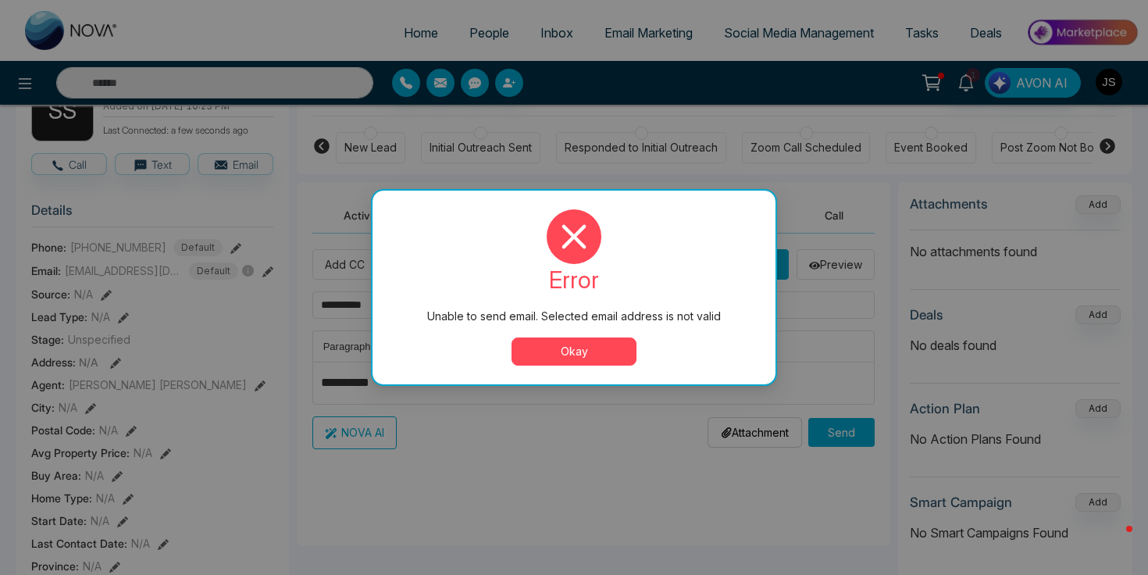
click at [587, 347] on button "Okay" at bounding box center [574, 351] width 125 height 28
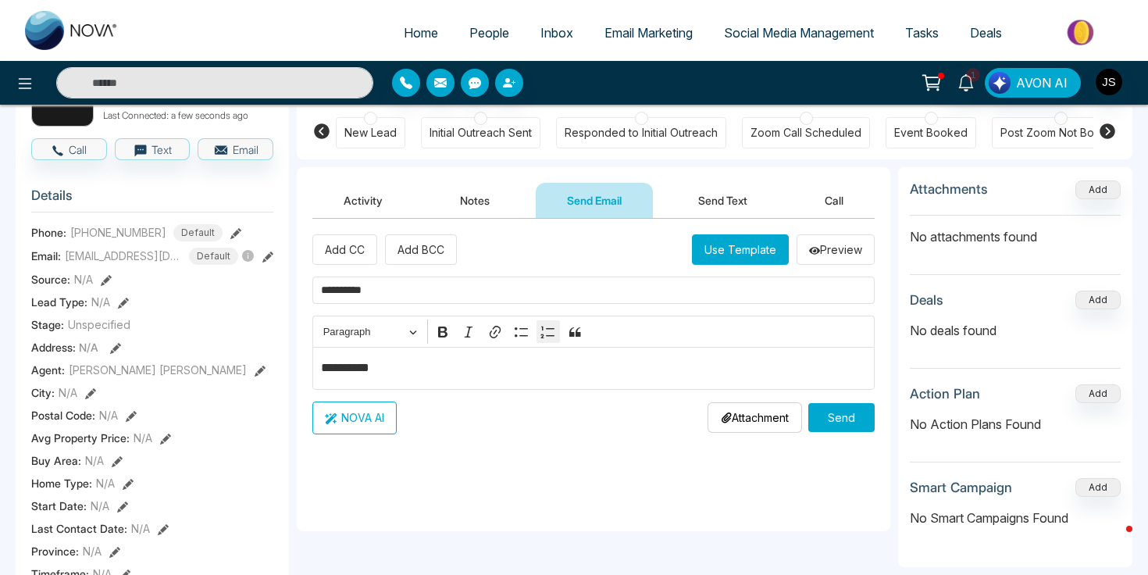
scroll to position [134, 0]
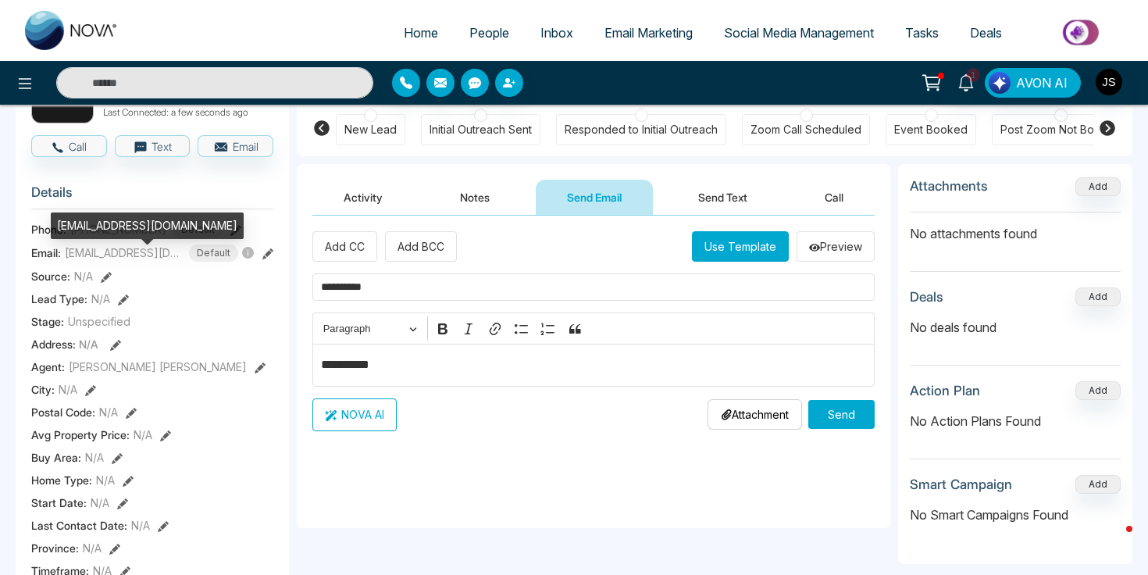
click at [150, 261] on span "[EMAIL_ADDRESS][DOMAIN_NAME]" at bounding box center [123, 253] width 117 height 16
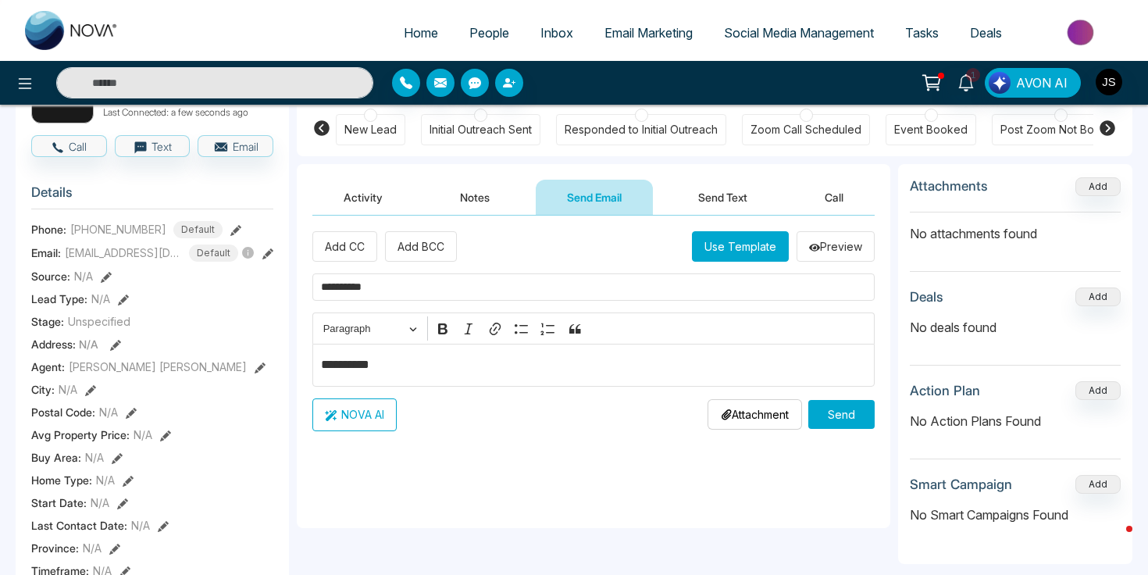
click at [852, 420] on button "Send" at bounding box center [842, 414] width 66 height 29
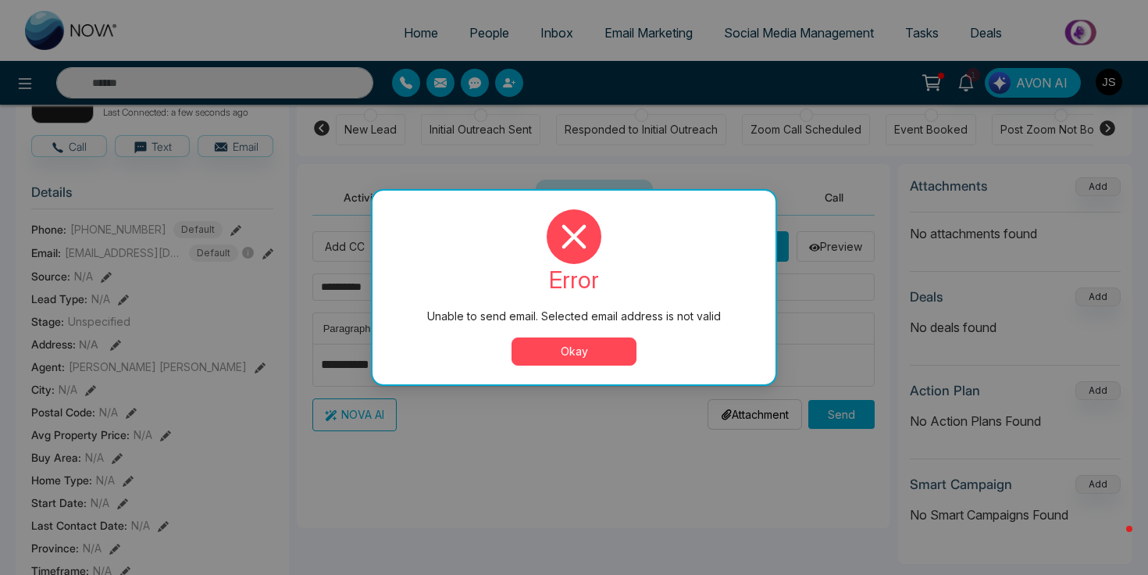
click at [606, 345] on button "Okay" at bounding box center [574, 351] width 125 height 28
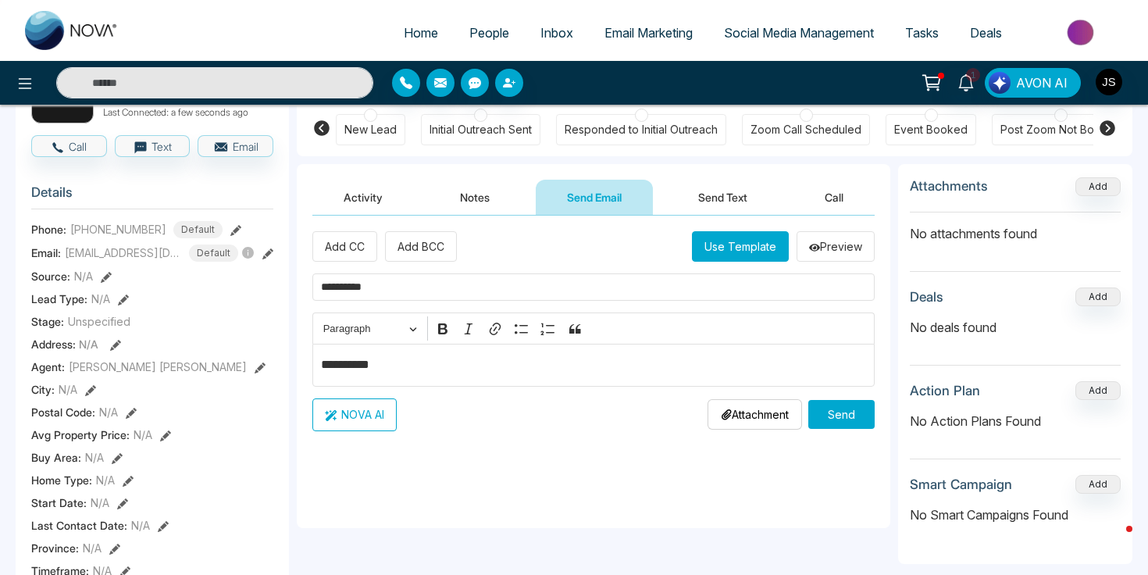
click at [269, 259] on icon at bounding box center [267, 253] width 11 height 11
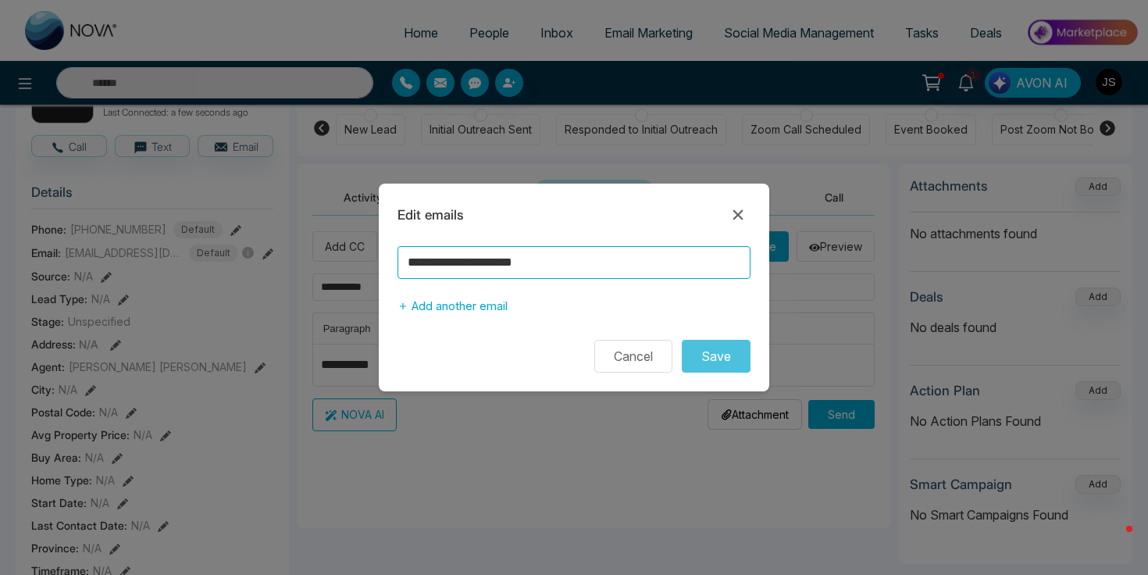
click at [548, 269] on input "**********" at bounding box center [574, 262] width 353 height 33
click at [512, 266] on input "**********" at bounding box center [574, 262] width 353 height 33
click at [516, 257] on input "**********" at bounding box center [574, 262] width 353 height 33
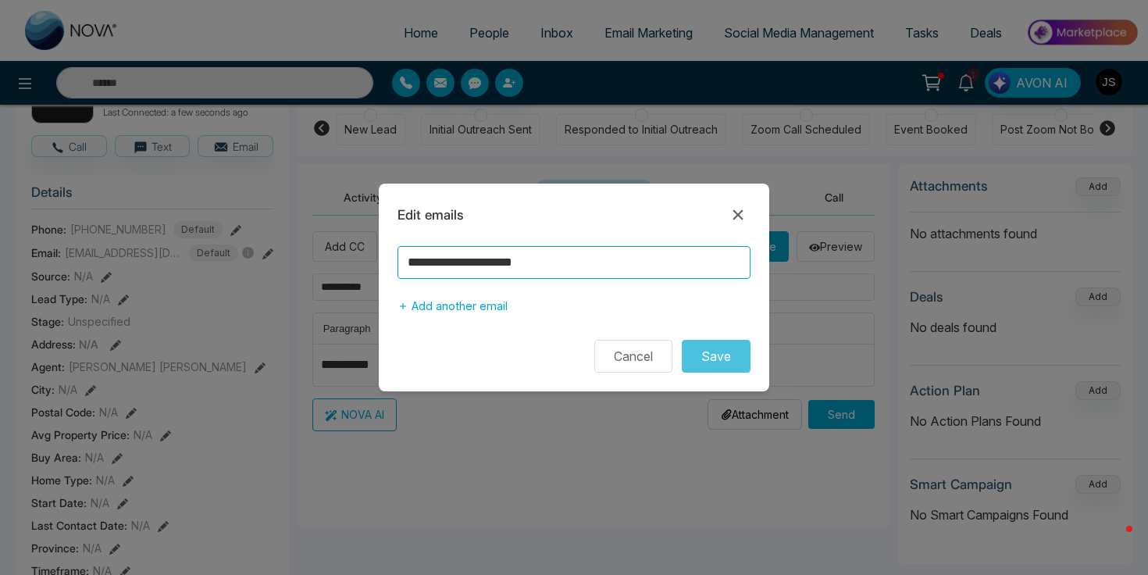
click at [516, 257] on input "**********" at bounding box center [574, 262] width 353 height 33
click at [473, 269] on input "**********" at bounding box center [574, 262] width 353 height 33
click at [661, 273] on input "**********" at bounding box center [574, 262] width 353 height 33
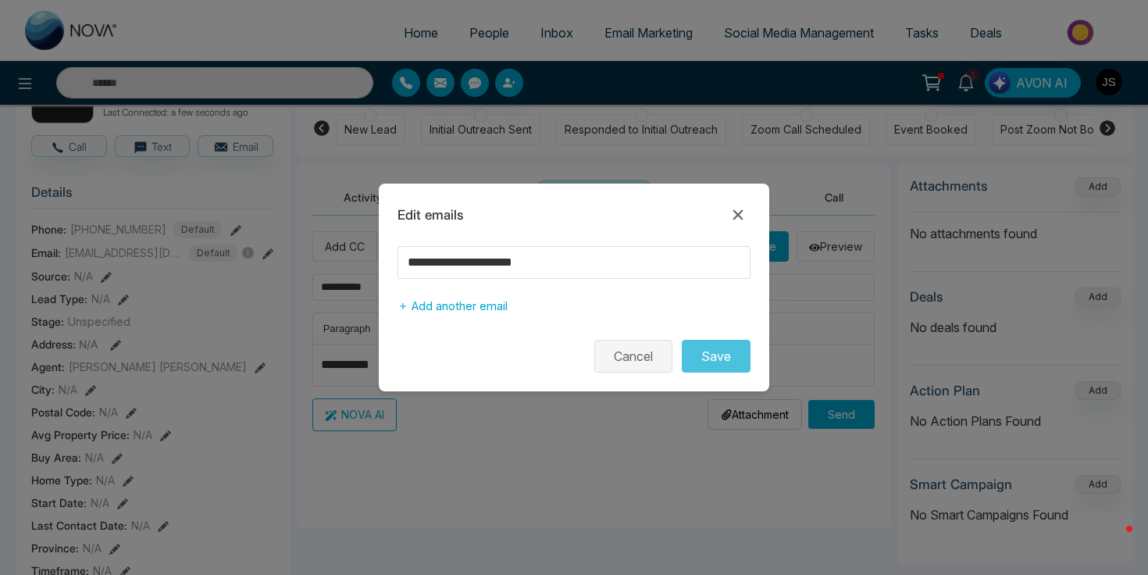
click at [648, 359] on button "Cancel" at bounding box center [633, 356] width 78 height 33
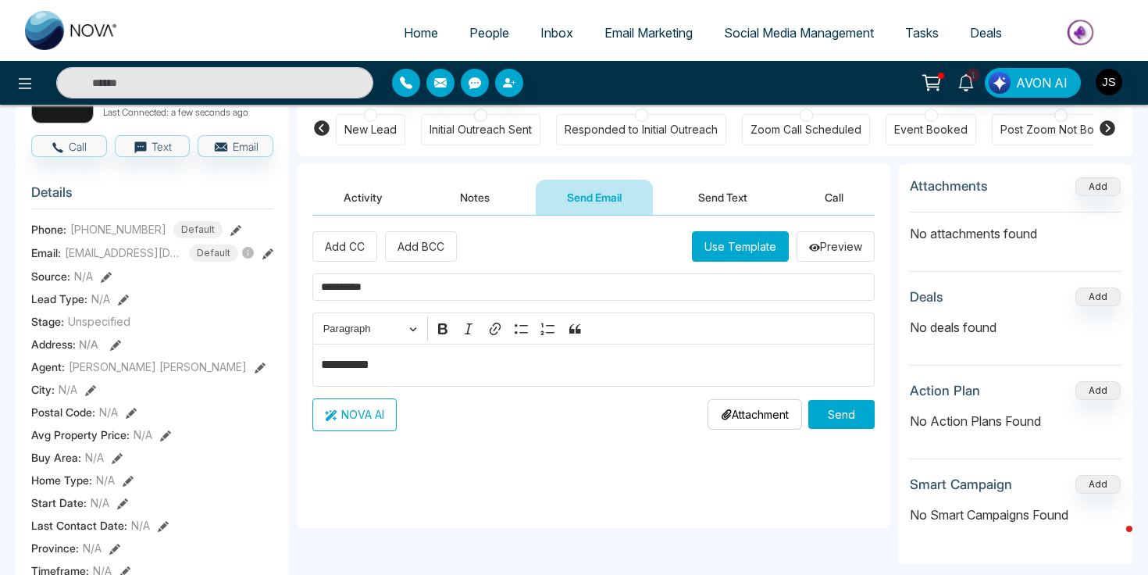
click at [825, 407] on button "Send" at bounding box center [842, 414] width 66 height 29
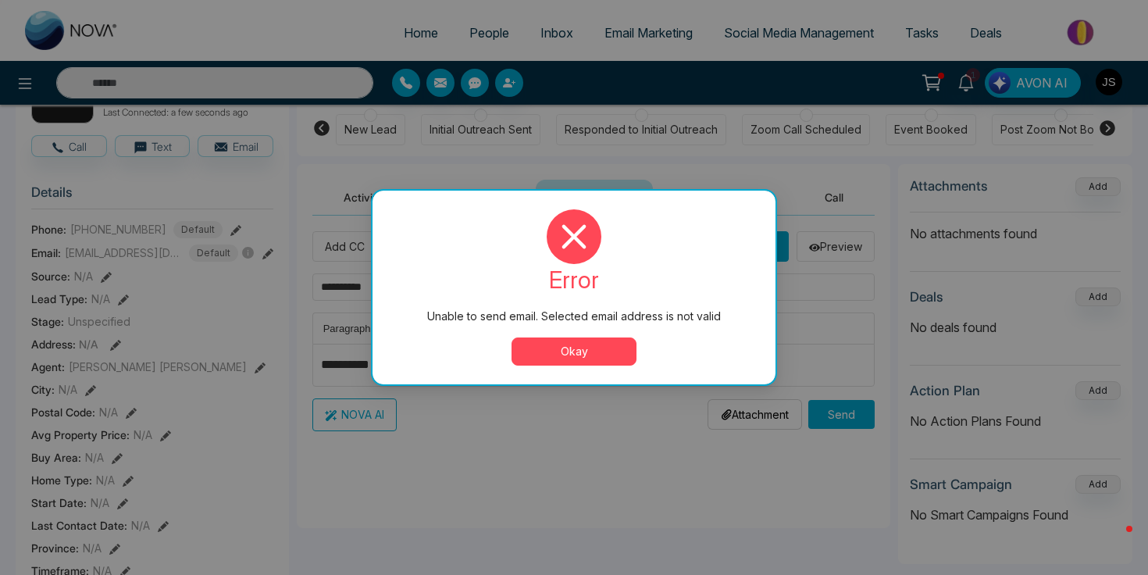
click at [620, 337] on button "Okay" at bounding box center [574, 351] width 125 height 28
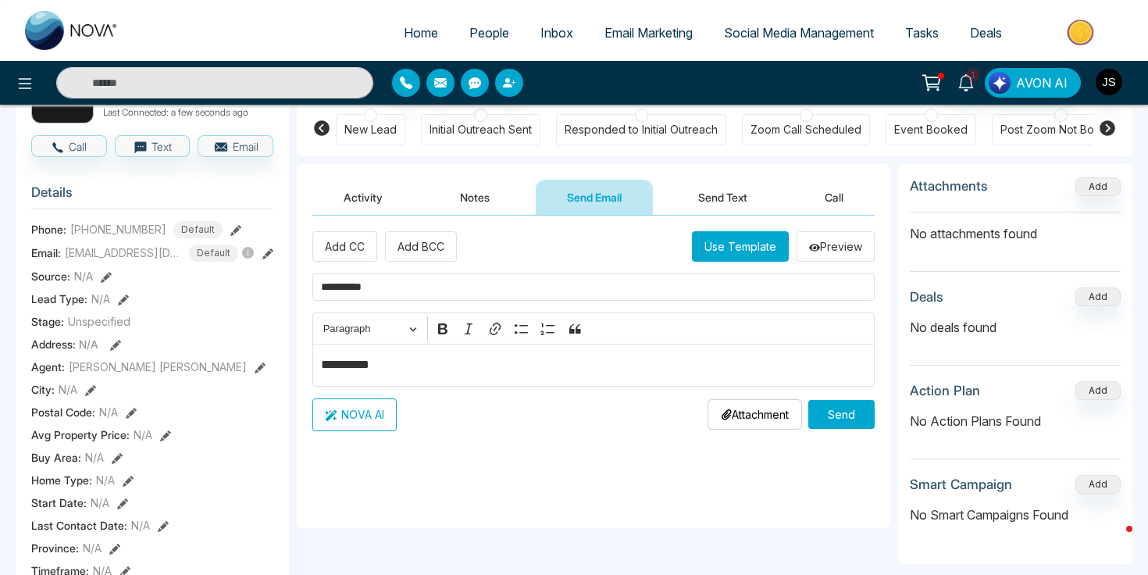
click at [268, 259] on icon at bounding box center [267, 253] width 11 height 11
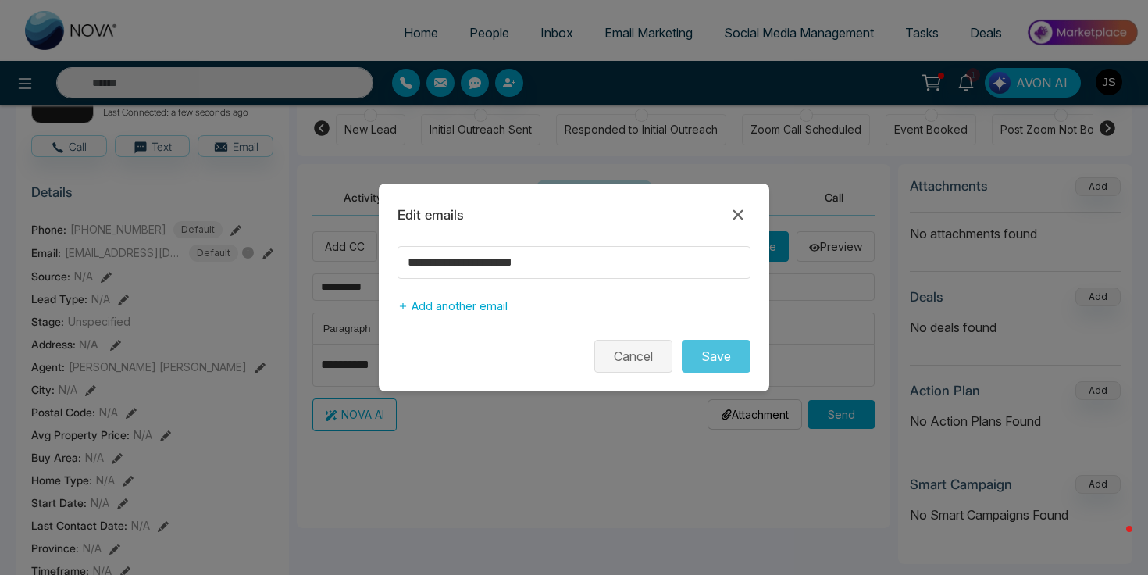
click at [652, 368] on button "Cancel" at bounding box center [633, 356] width 78 height 33
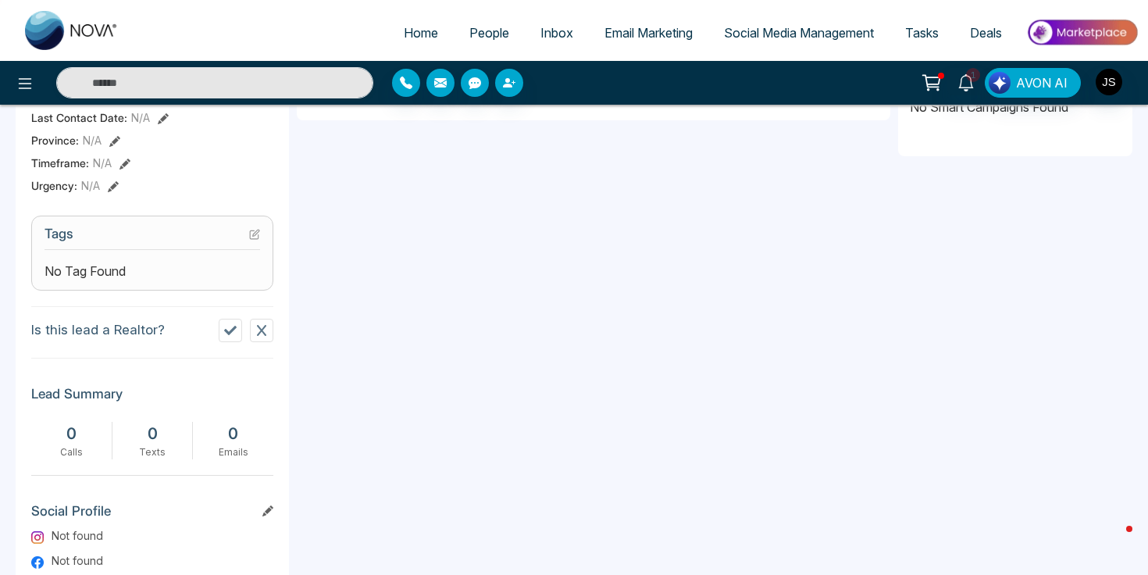
scroll to position [730, 0]
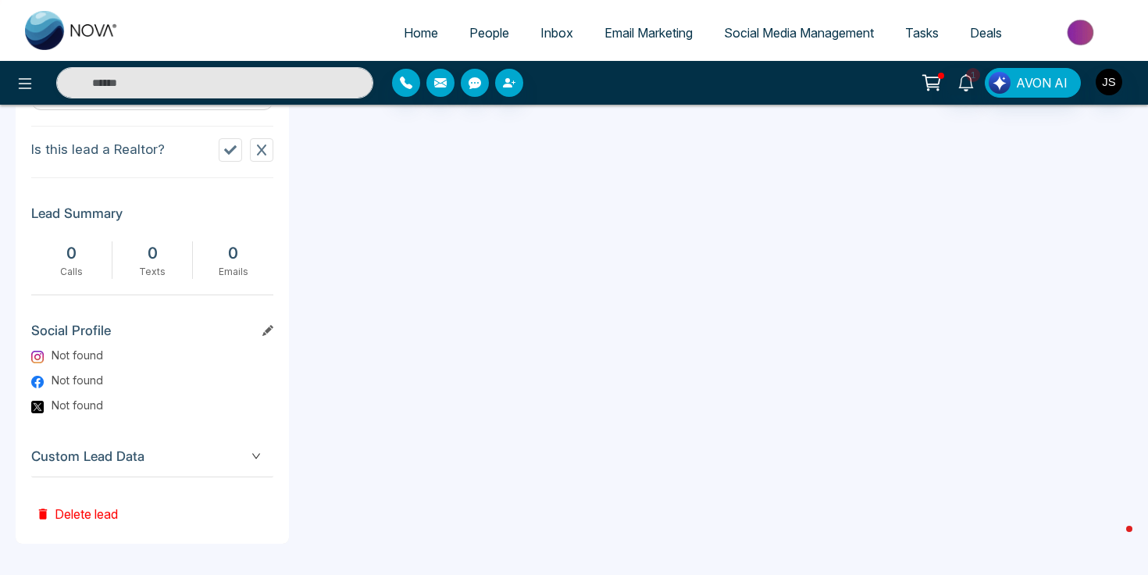
click at [70, 508] on button "Delete lead" at bounding box center [76, 502] width 91 height 51
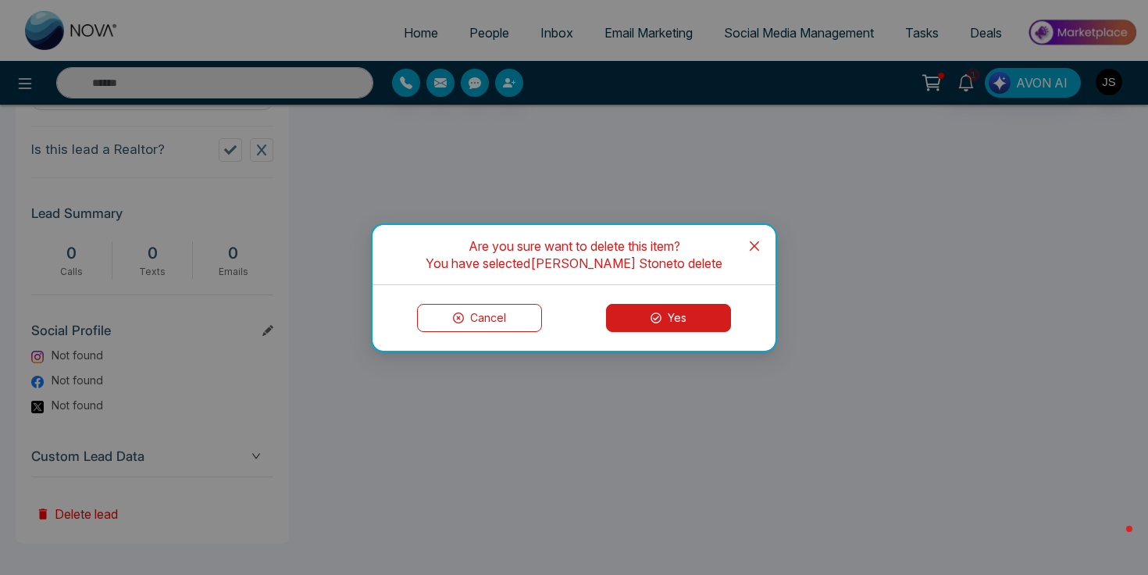
click at [684, 314] on button "Yes" at bounding box center [668, 318] width 125 height 28
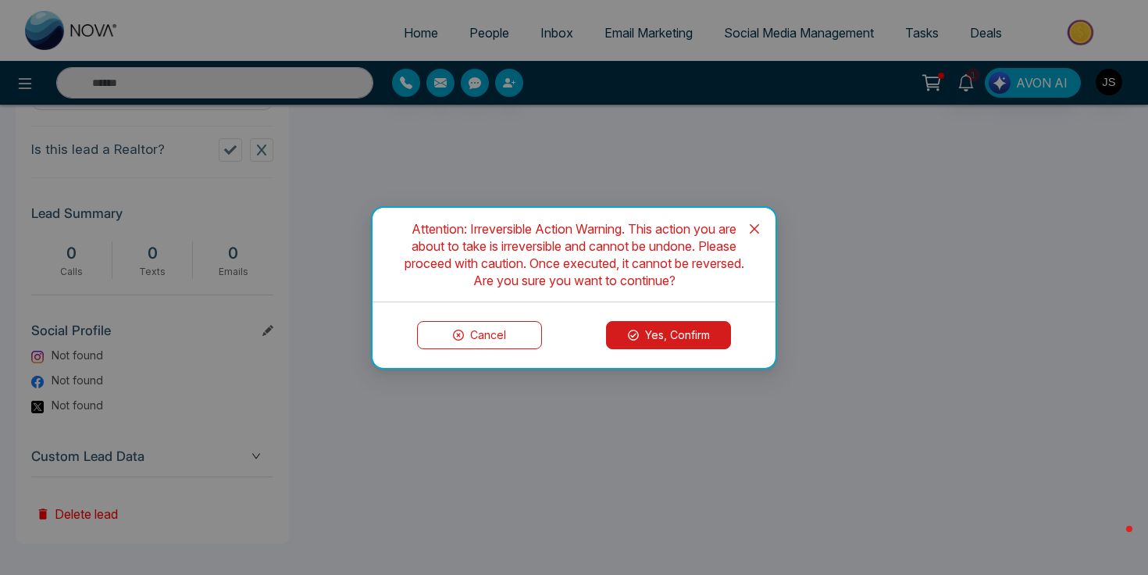
click at [679, 330] on button "Yes, Confirm" at bounding box center [668, 335] width 125 height 28
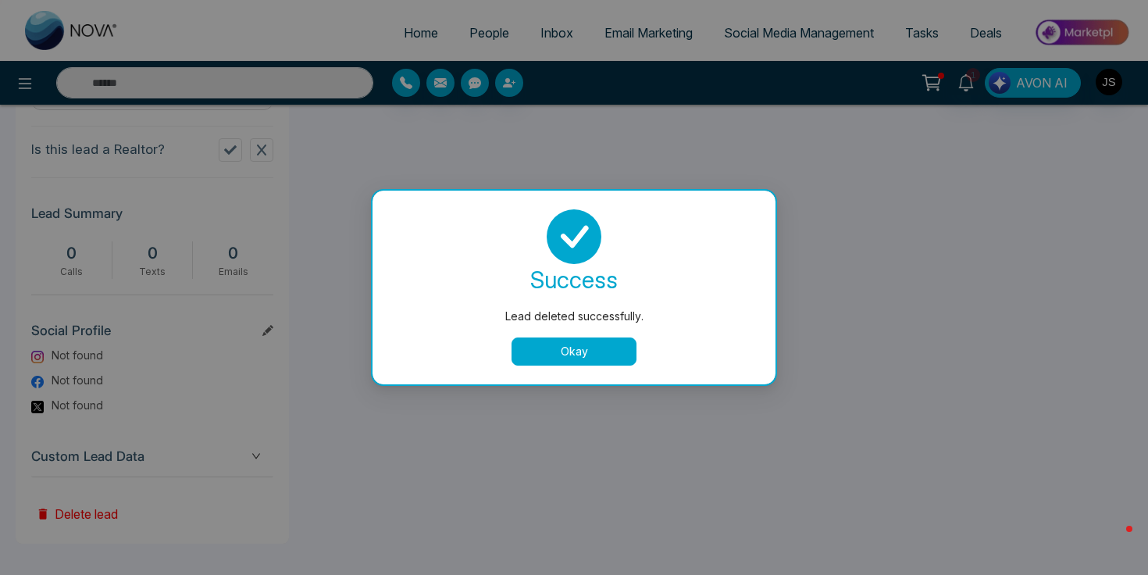
click at [607, 335] on div "success Lead deleted successfully. Okay" at bounding box center [574, 287] width 366 height 156
click at [602, 345] on button "Okay" at bounding box center [574, 351] width 125 height 28
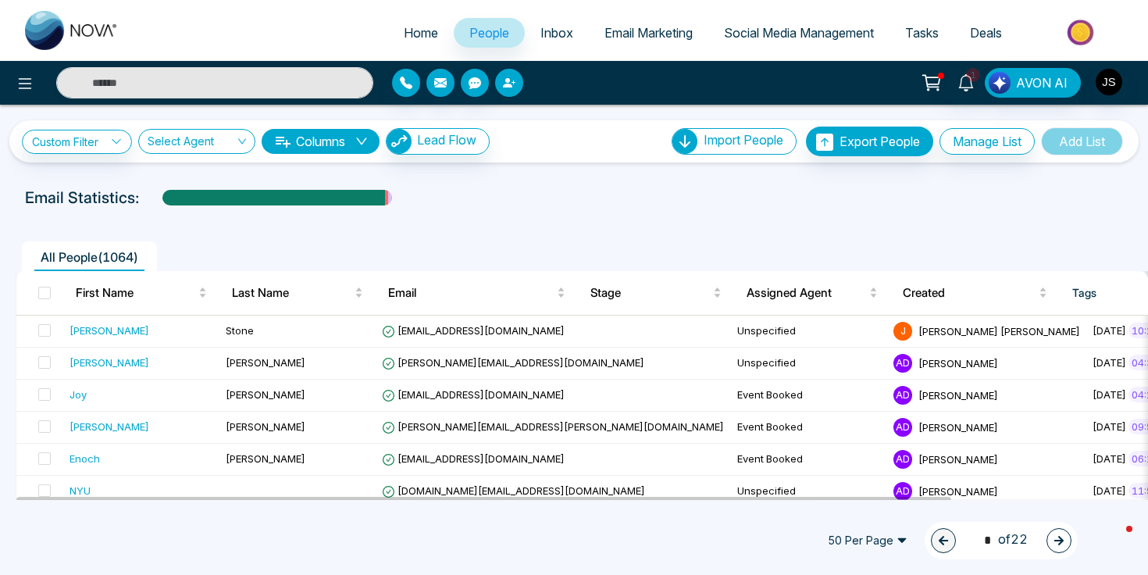
click at [510, 93] on button "button" at bounding box center [509, 83] width 28 height 28
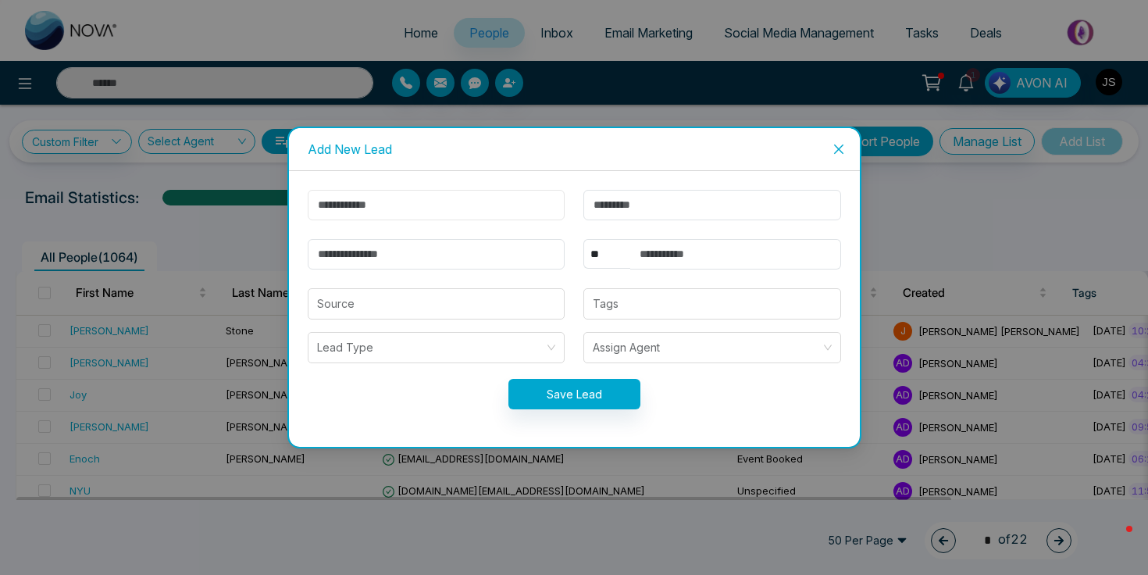
click at [434, 208] on input "text" at bounding box center [437, 205] width 258 height 30
type input "**********"
type input "*****"
click at [384, 248] on input "email" at bounding box center [437, 254] width 258 height 30
type input "**********"
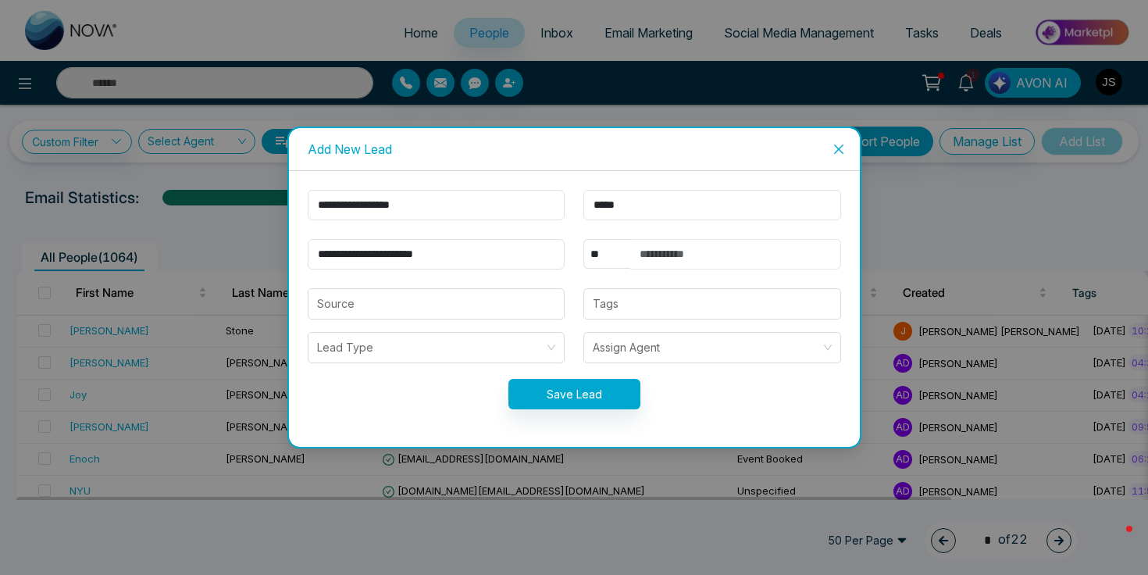
type input "**********"
click at [616, 391] on button "Save Lead" at bounding box center [575, 394] width 132 height 30
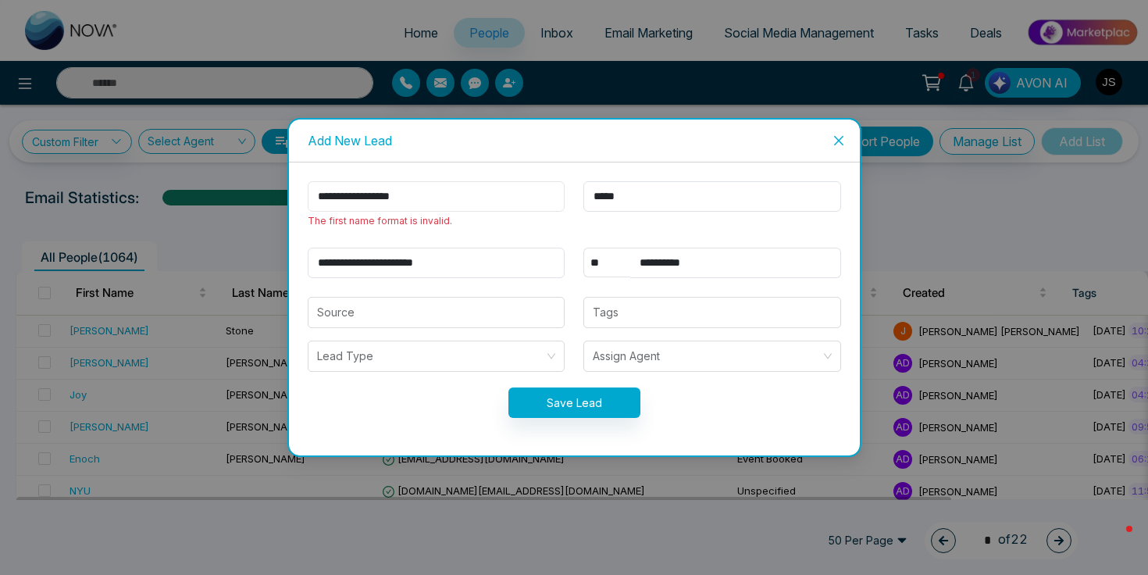
click at [443, 201] on input "**********" at bounding box center [437, 196] width 258 height 30
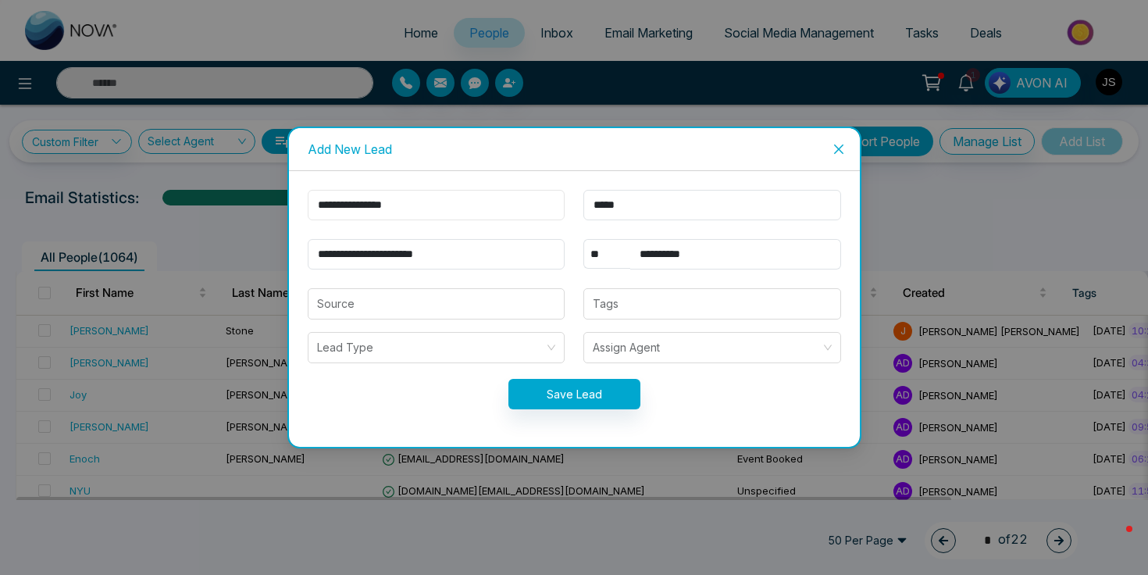
type input "**********"
click at [519, 398] on button "Save Lead" at bounding box center [575, 394] width 132 height 30
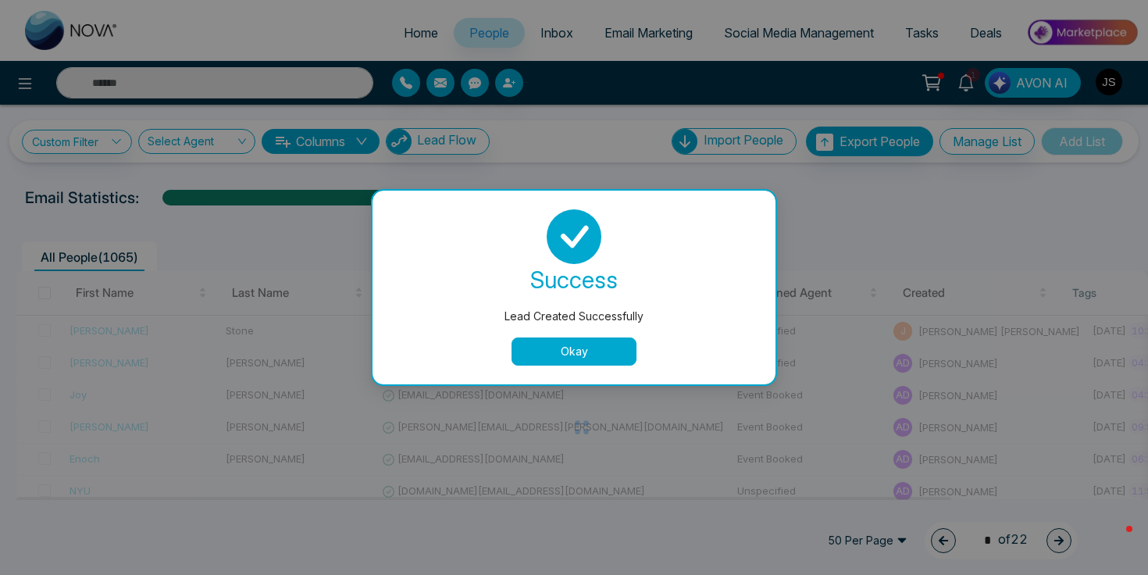
click at [569, 357] on button "Okay" at bounding box center [574, 351] width 125 height 28
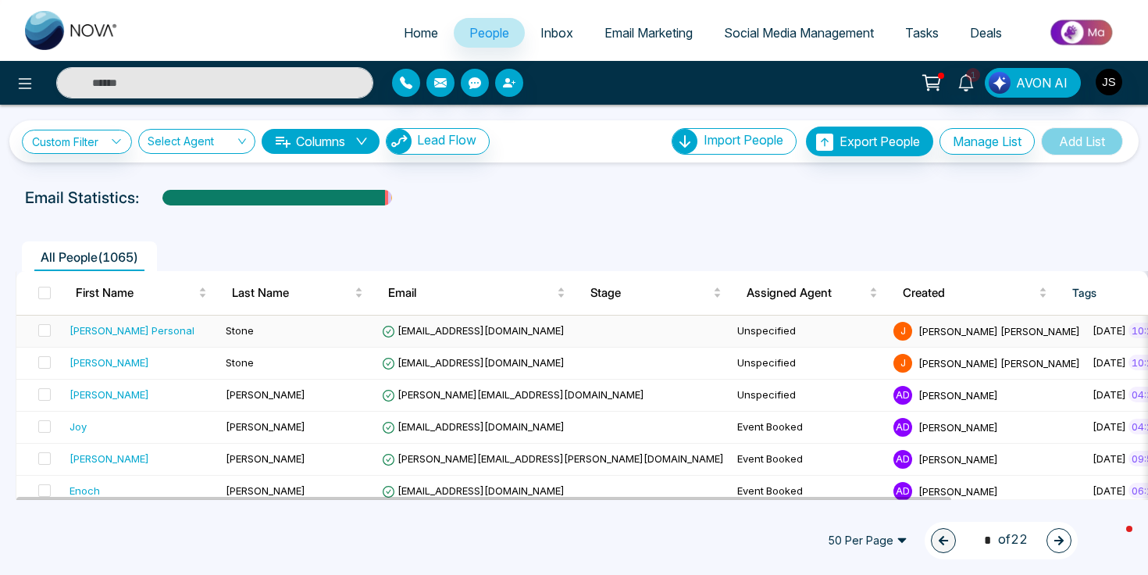
click at [134, 326] on div "[PERSON_NAME] Personal" at bounding box center [132, 331] width 125 height 16
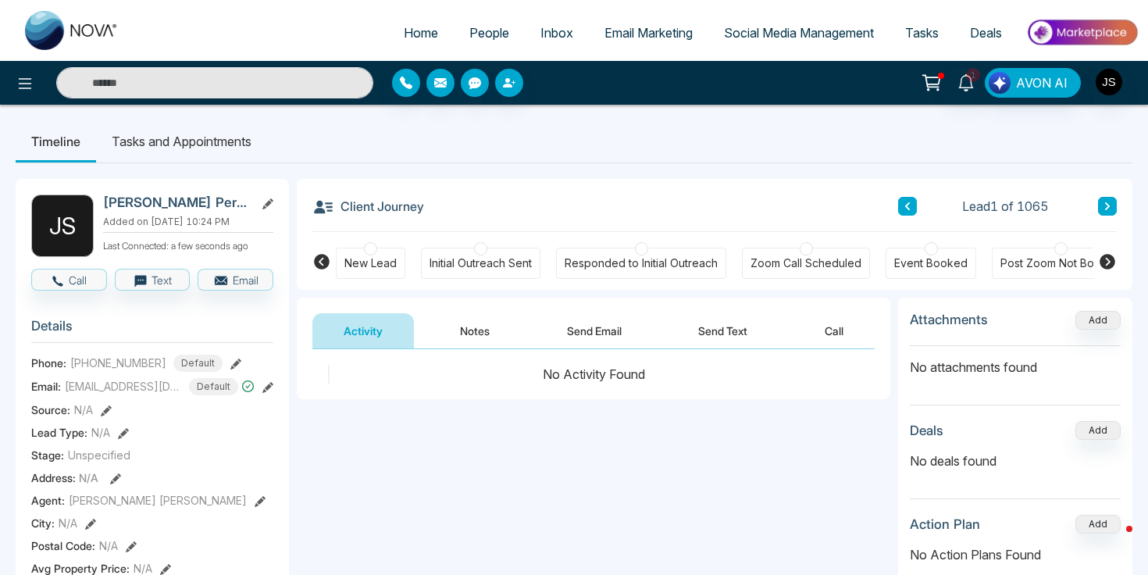
click at [613, 316] on button "Send Email" at bounding box center [594, 330] width 117 height 35
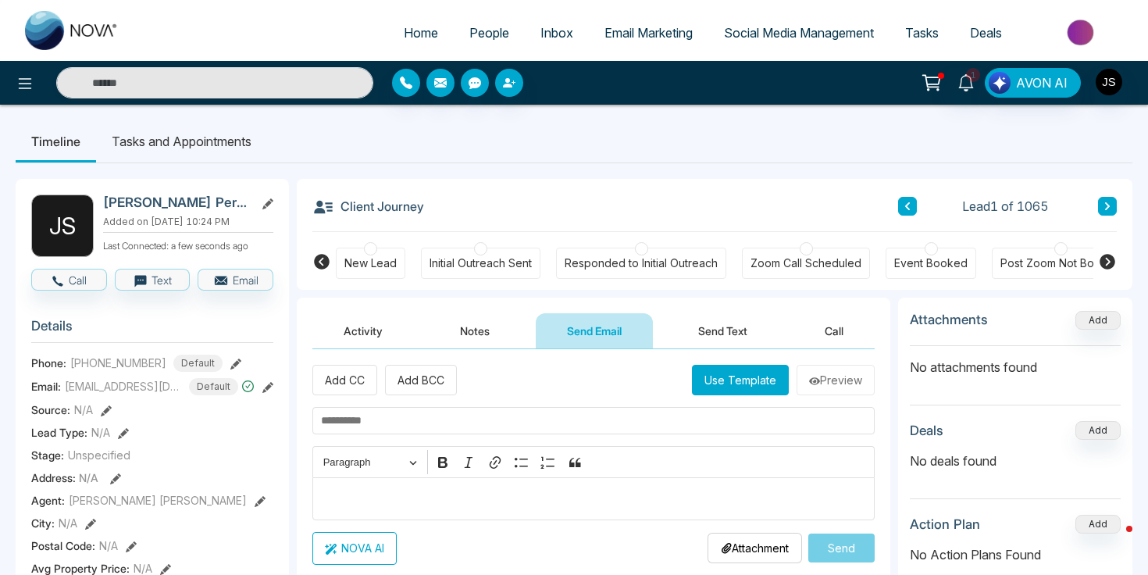
click at [577, 428] on input "text" at bounding box center [593, 420] width 562 height 27
type input "****"
click at [826, 543] on button "Send" at bounding box center [842, 548] width 66 height 29
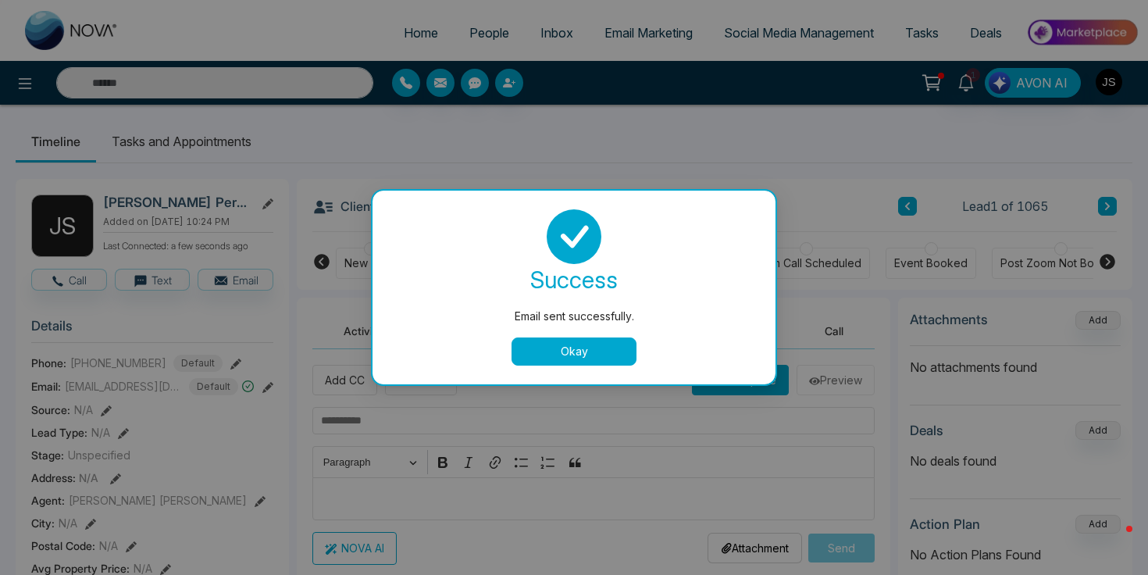
click at [569, 355] on button "Okay" at bounding box center [574, 351] width 125 height 28
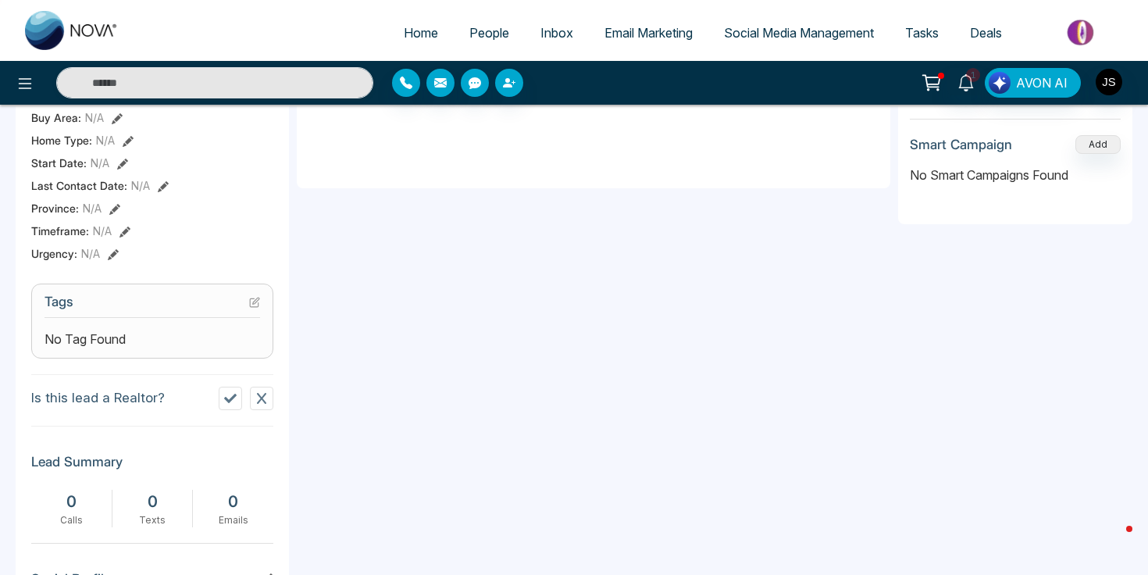
scroll to position [475, 0]
click at [262, 403] on icon at bounding box center [261, 397] width 12 height 12
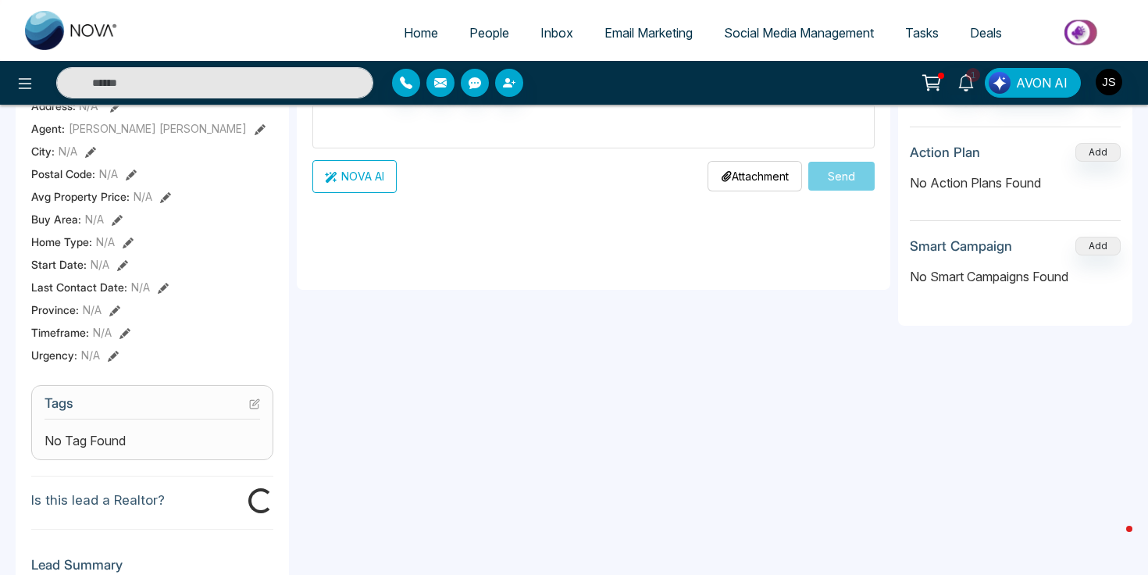
scroll to position [332, 0]
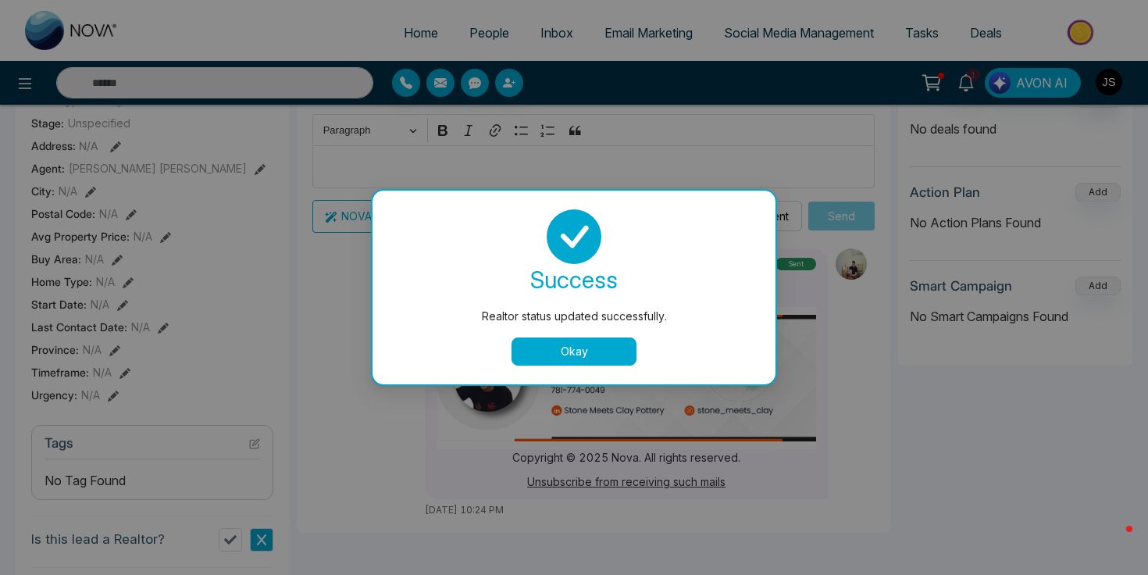
click at [552, 355] on button "Okay" at bounding box center [574, 351] width 125 height 28
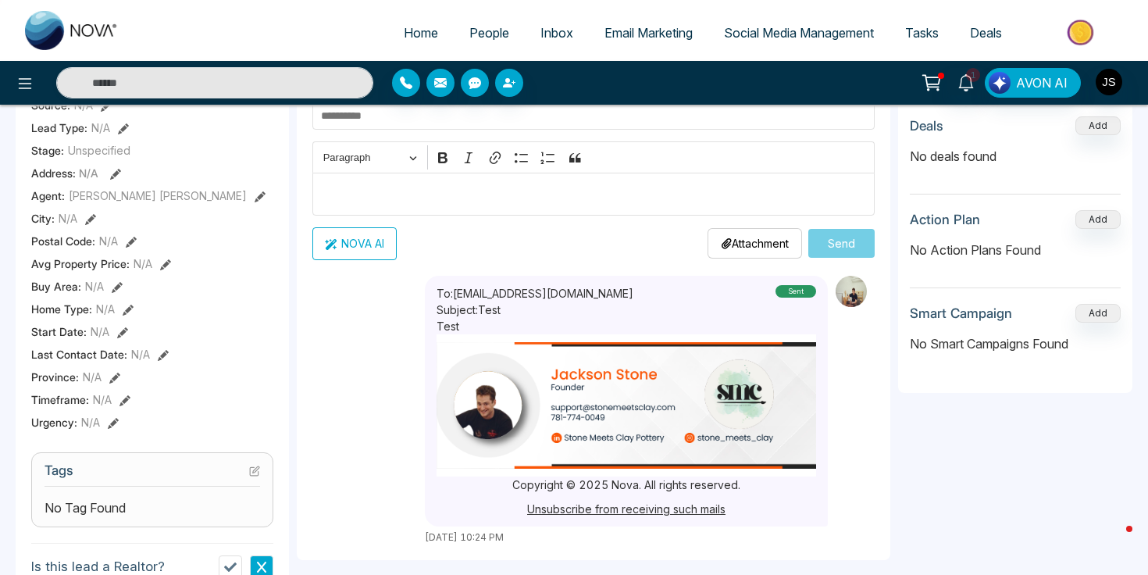
scroll to position [304, 0]
click at [567, 402] on img at bounding box center [627, 406] width 380 height 127
click at [679, 400] on img at bounding box center [627, 406] width 380 height 127
click at [687, 364] on img at bounding box center [627, 406] width 380 height 127
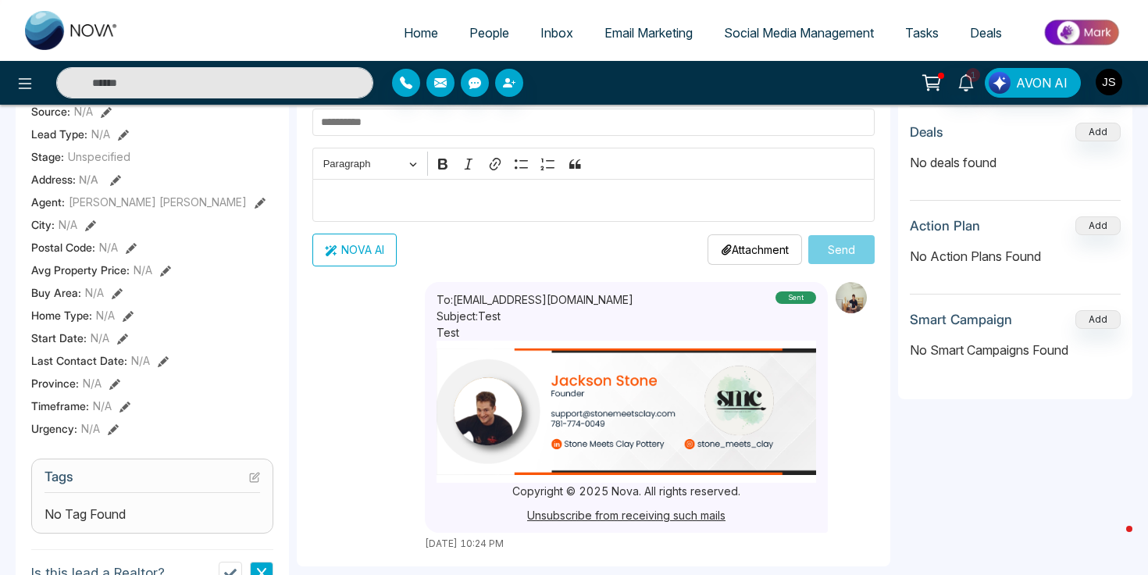
scroll to position [295, 0]
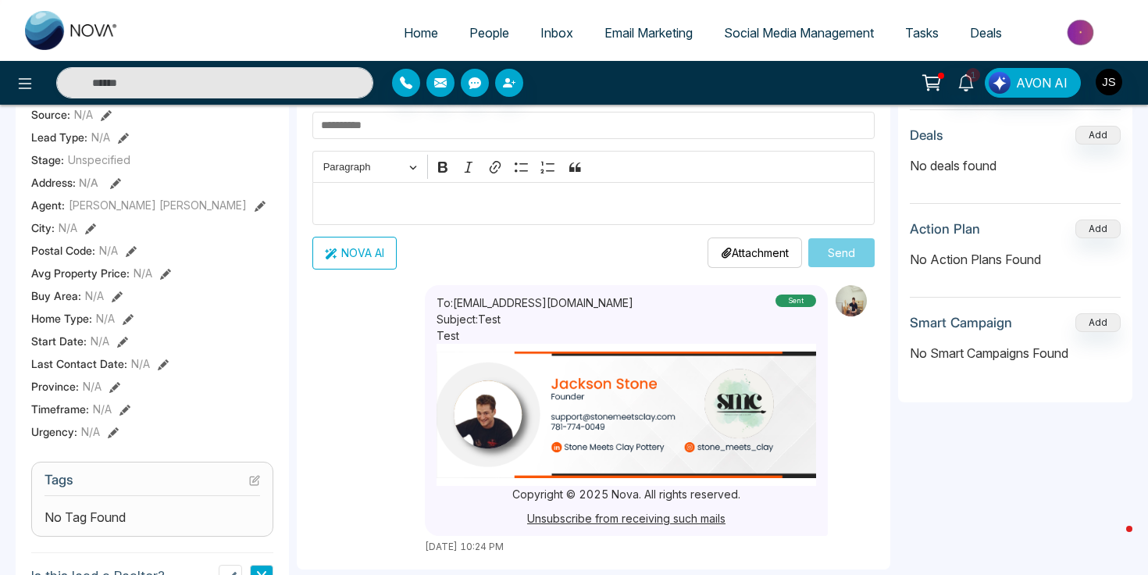
click at [779, 302] on div "sent" at bounding box center [796, 301] width 41 height 12
click at [857, 306] on img at bounding box center [851, 300] width 31 height 31
click at [673, 329] on p "Test" at bounding box center [627, 335] width 380 height 16
click at [420, 315] on div "To: [EMAIL_ADDRESS][DOMAIN_NAME] Subject: Test sent [DATE] 10:24 PM" at bounding box center [593, 419] width 562 height 269
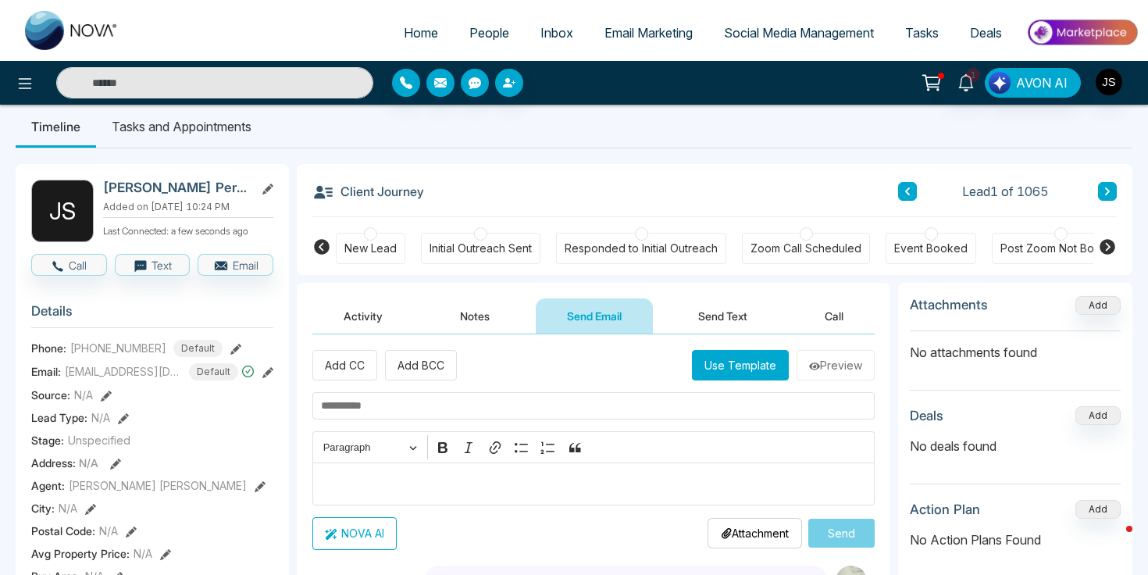
scroll to position [13, 0]
